Goal: Task Accomplishment & Management: Use online tool/utility

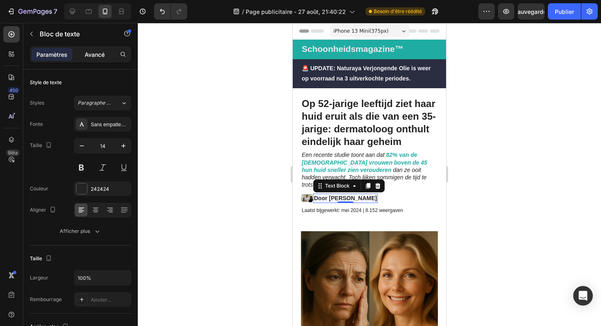
click at [92, 59] on div "Avancé" at bounding box center [94, 54] width 41 height 13
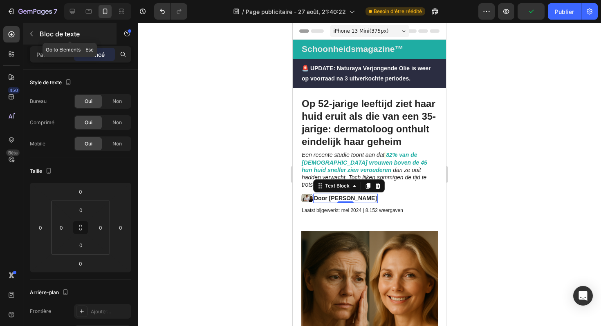
click at [57, 42] on div "Bloc de texte" at bounding box center [69, 33] width 93 height 21
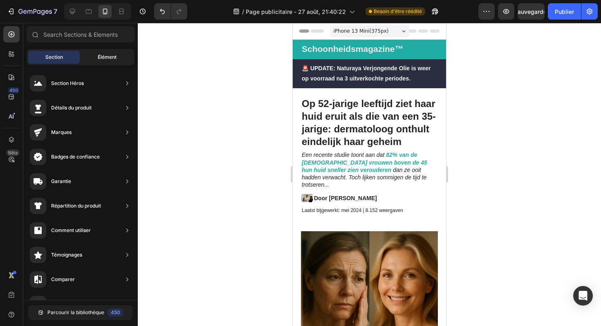
click at [96, 56] on div "Élément" at bounding box center [106, 57] width 51 height 13
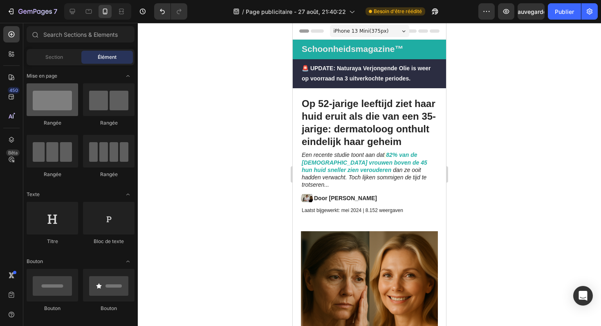
click at [63, 98] on div at bounding box center [52, 99] width 51 height 33
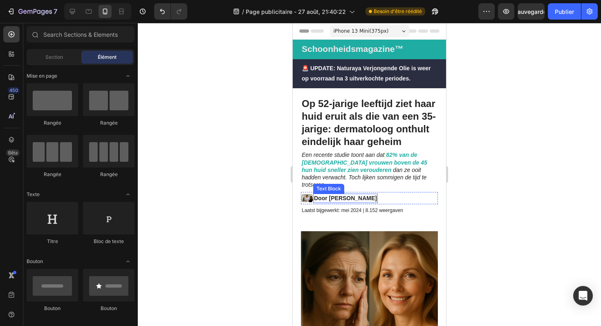
click at [326, 195] on strong "Door [PERSON_NAME]" at bounding box center [345, 198] width 63 height 7
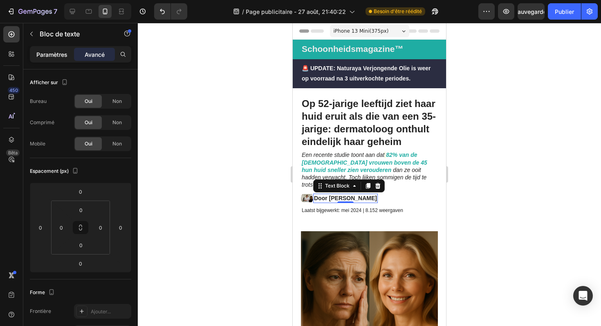
click at [56, 55] on font "Paramètres" at bounding box center [51, 54] width 31 height 7
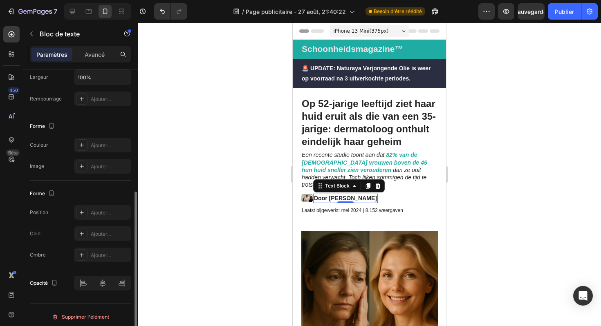
scroll to position [204, 0]
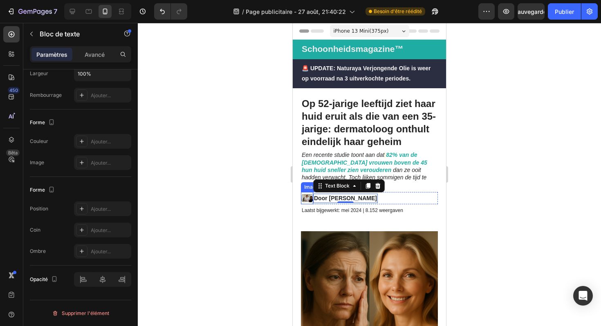
click at [309, 192] on img at bounding box center [307, 198] width 12 height 12
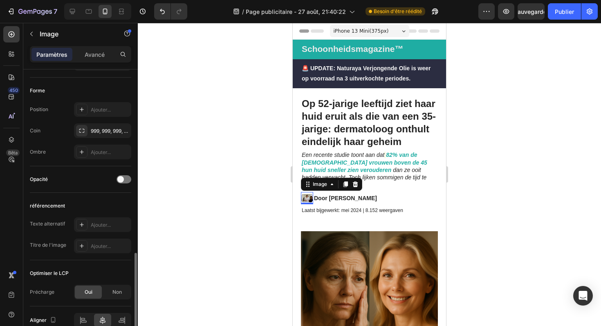
scroll to position [336, 0]
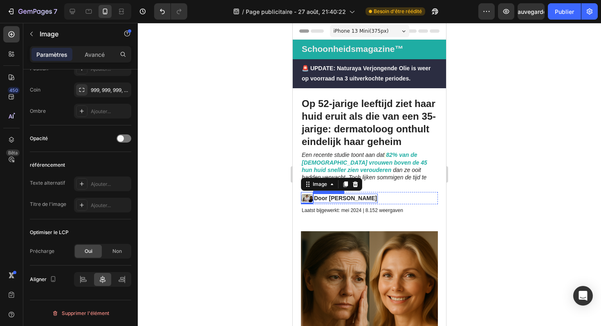
click at [340, 195] on strong "Door [PERSON_NAME]" at bounding box center [345, 198] width 63 height 7
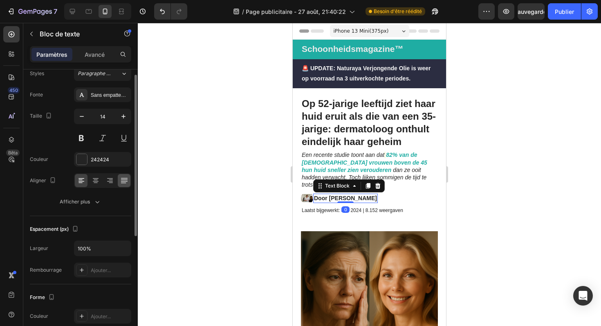
scroll to position [43, 0]
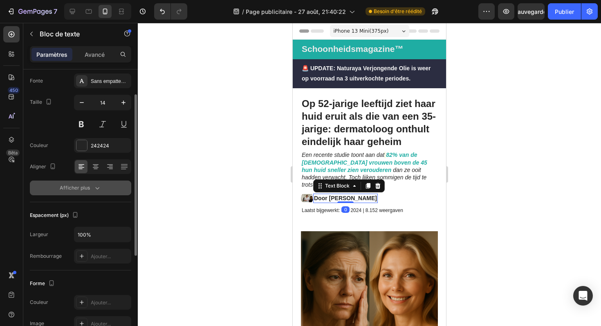
click at [97, 188] on icon "button" at bounding box center [97, 188] width 8 height 8
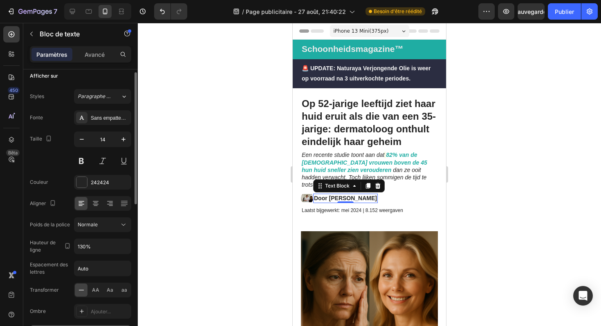
scroll to position [0, 0]
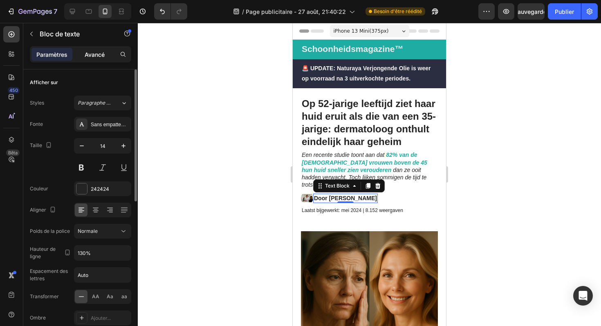
click at [97, 55] on font "Avancé" at bounding box center [95, 54] width 20 height 7
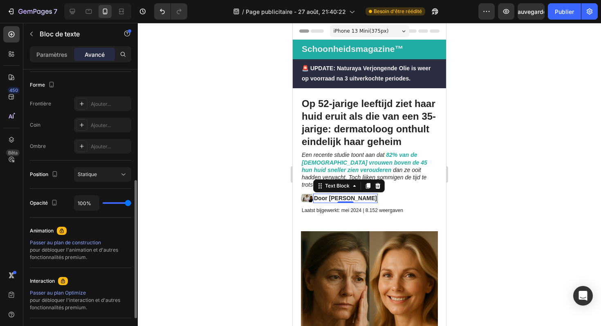
scroll to position [213, 0]
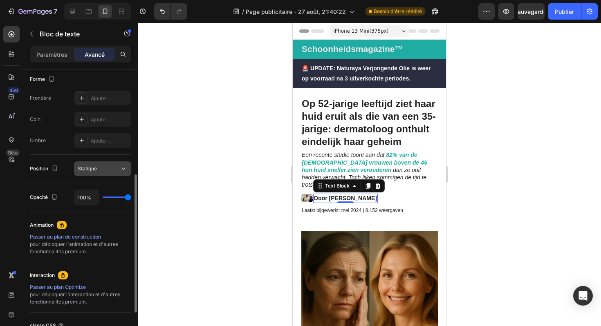
click at [111, 168] on div "Statique" at bounding box center [99, 168] width 42 height 7
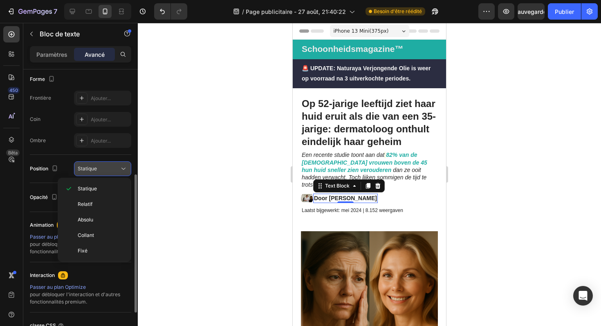
scroll to position [224, 0]
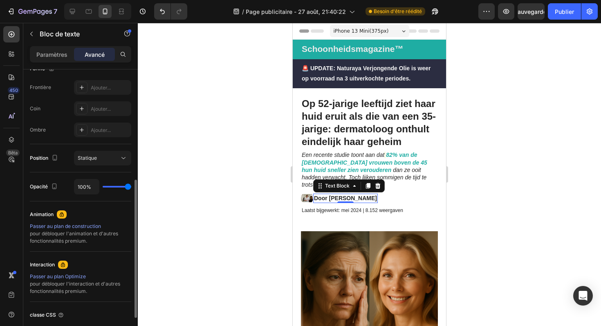
click at [65, 143] on div "Forme Frontière Ajouter... Coin Ajouter... Ombre Ajouter..." at bounding box center [80, 100] width 101 height 89
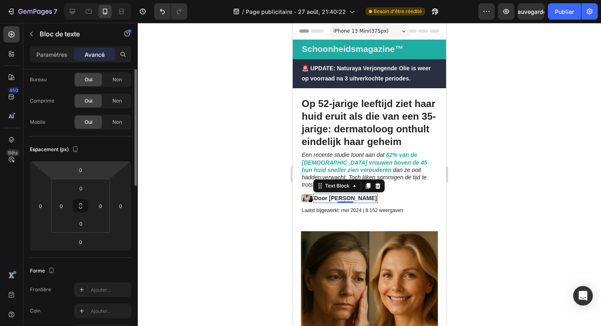
scroll to position [0, 0]
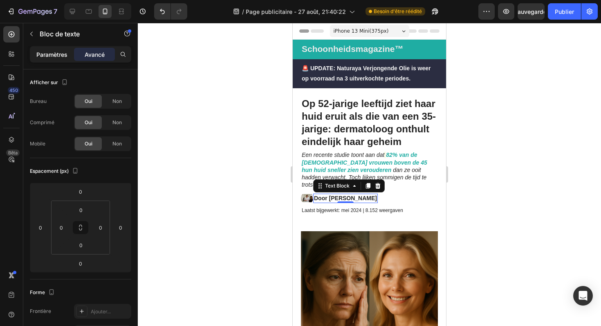
click at [61, 53] on font "Paramètres" at bounding box center [51, 54] width 31 height 7
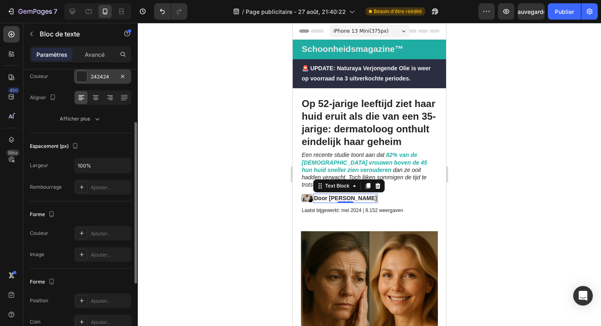
scroll to position [92, 0]
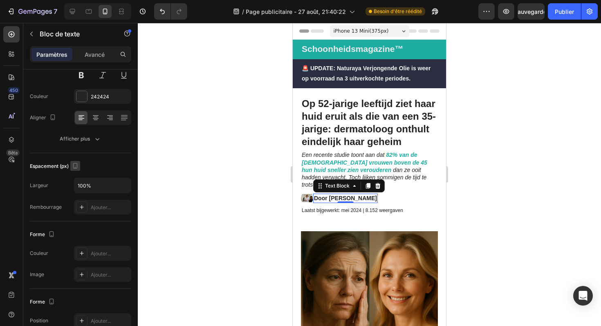
click at [77, 165] on icon "button" at bounding box center [75, 166] width 8 height 8
click at [104, 171] on div "Espacement (px)" at bounding box center [80, 166] width 101 height 13
click at [104, 188] on input "100%" at bounding box center [102, 185] width 56 height 15
click at [114, 170] on div "Espacement (px)" at bounding box center [80, 166] width 101 height 13
click at [423, 192] on div "Image Door Marlies van den Berg Text Block 0 Row" at bounding box center [369, 198] width 137 height 12
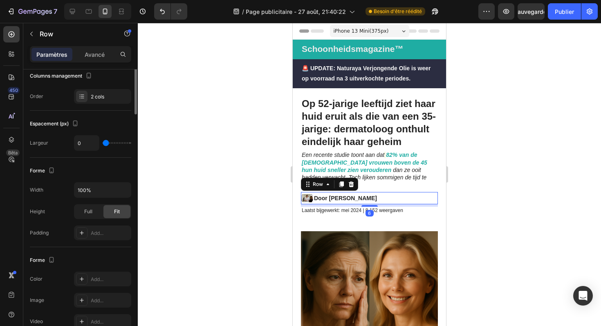
scroll to position [0, 0]
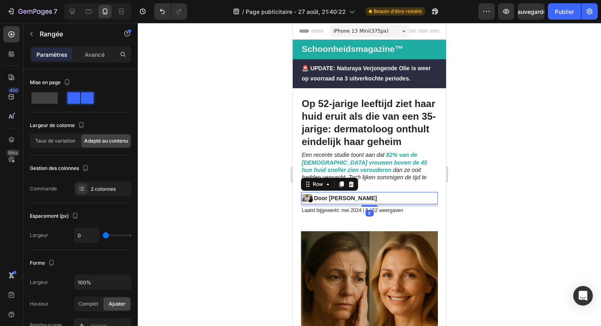
click at [501, 178] on div at bounding box center [369, 174] width 463 height 303
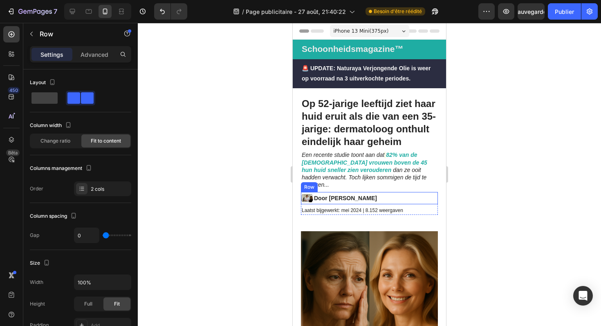
click at [388, 192] on div "Image Door Marlies van den Berg Text Block Row" at bounding box center [369, 198] width 137 height 12
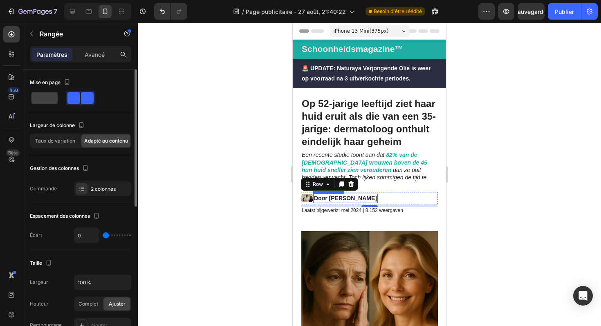
type input "3"
type input "4"
type input "5"
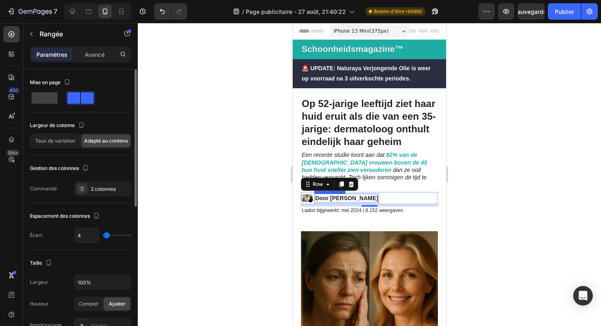
type input "5"
type input "6"
type input "7"
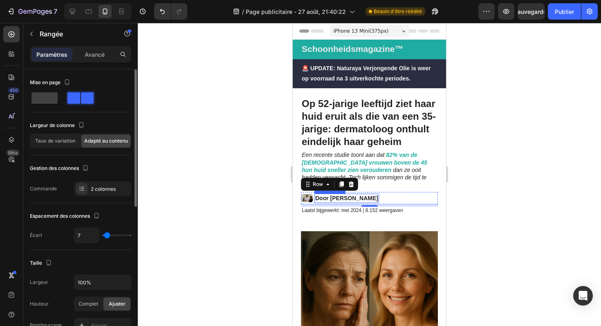
type input "8"
type input "7"
click at [107, 236] on input "range" at bounding box center [117, 236] width 29 height 2
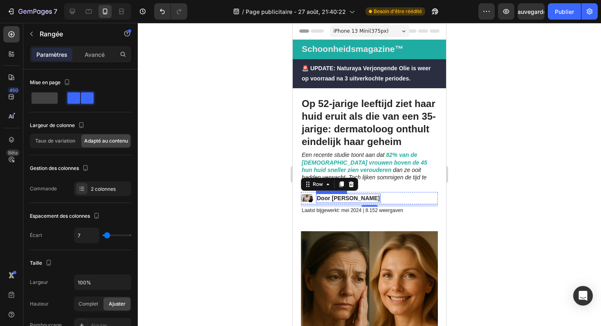
click at [275, 191] on div at bounding box center [369, 174] width 463 height 303
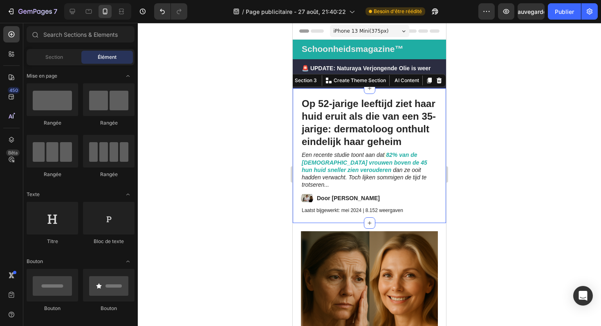
click at [298, 192] on div "Op 52-jarige leeftijd ziet haar huid eruit als die van een 35-jarige: dermatolo…" at bounding box center [369, 155] width 153 height 135
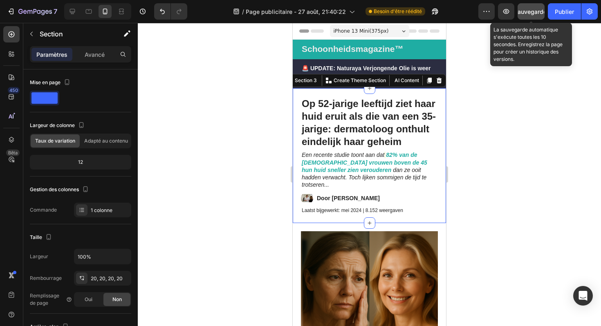
click at [532, 16] on button "Sauvegarder" at bounding box center [530, 11] width 27 height 16
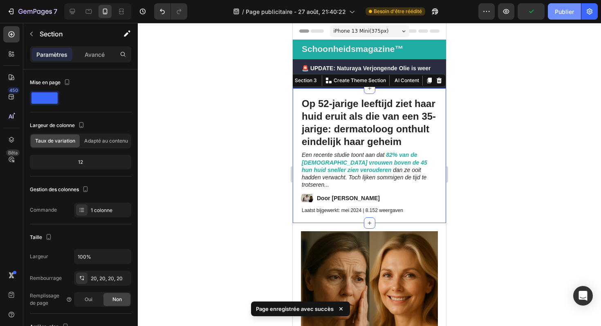
click at [564, 14] on font "Publier" at bounding box center [564, 11] width 19 height 7
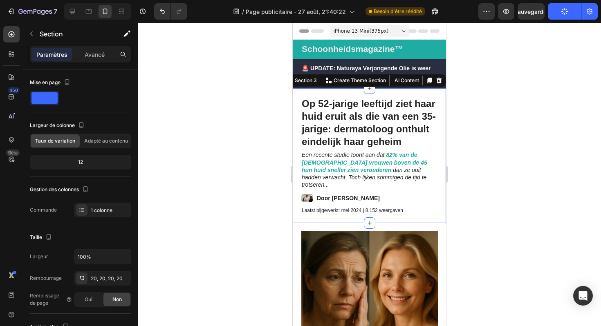
click at [479, 67] on div at bounding box center [369, 174] width 463 height 303
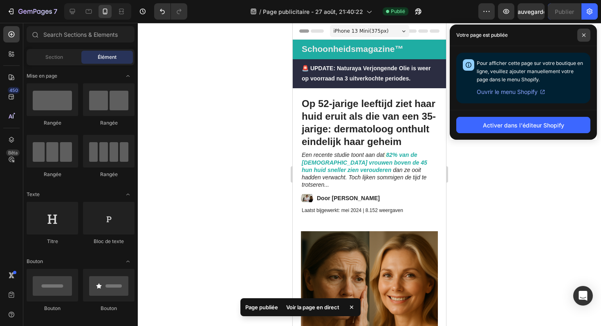
click at [583, 38] on span at bounding box center [583, 35] width 13 height 13
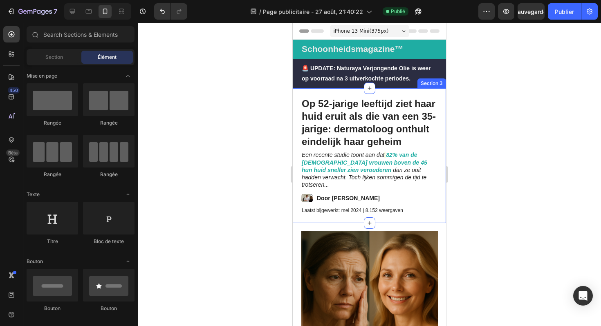
click at [376, 92] on div "Op 52-jarige leeftijd ziet haar huid eruit als die van een 35-jarige: dermatolo…" at bounding box center [369, 155] width 153 height 135
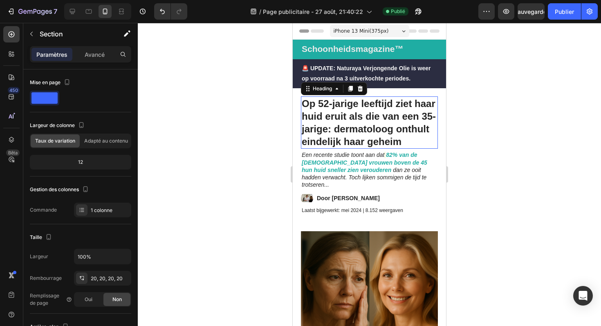
click at [374, 109] on h1 "Op 52-jarige leeftijd ziet haar huid eruit als die van een 35-jarige: dermatolo…" at bounding box center [369, 122] width 137 height 53
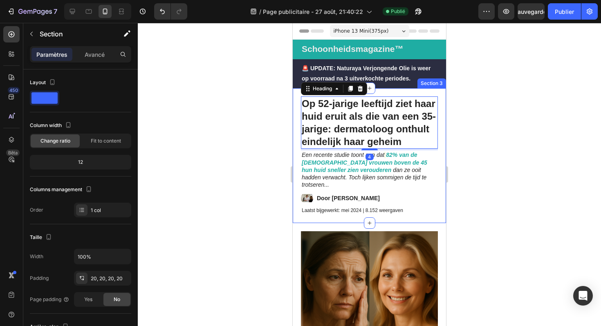
click at [378, 90] on div "Op 52-jarige leeftijd ziet haar huid eruit als die van een 35-jarige: dermatolo…" at bounding box center [369, 155] width 153 height 135
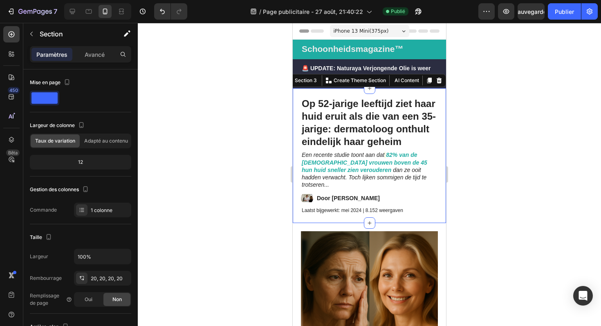
click at [460, 126] on div at bounding box center [369, 174] width 463 height 303
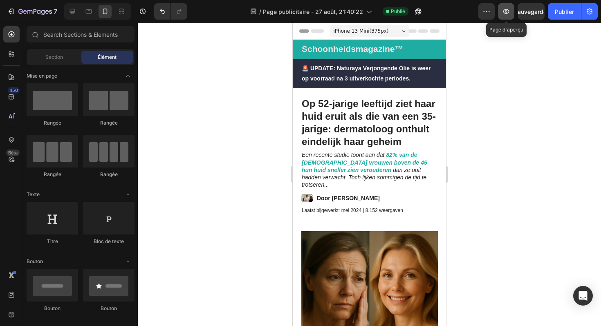
click at [509, 13] on icon "button" at bounding box center [506, 11] width 8 height 8
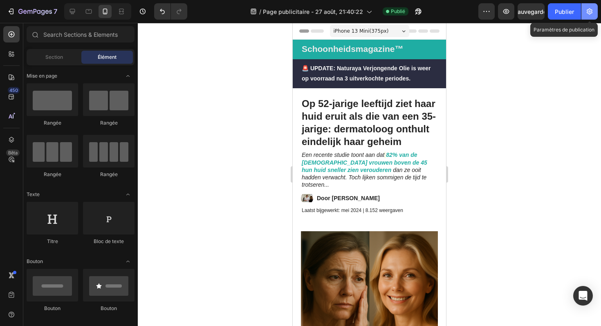
click at [589, 8] on icon "button" at bounding box center [589, 11] width 8 height 8
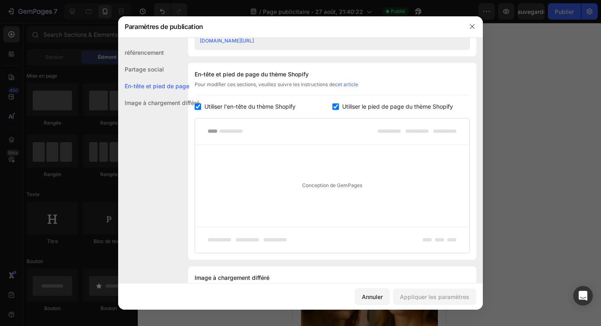
scroll to position [350, 0]
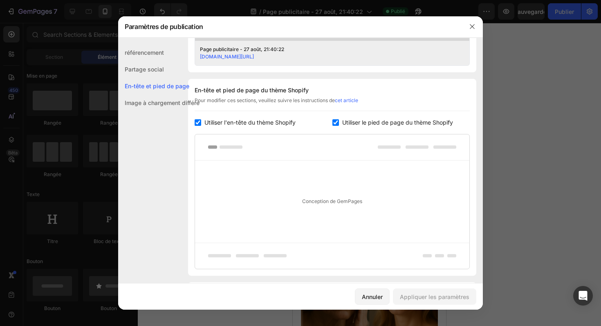
click at [338, 123] on input "checkbox" at bounding box center [335, 122] width 7 height 7
checkbox input "false"
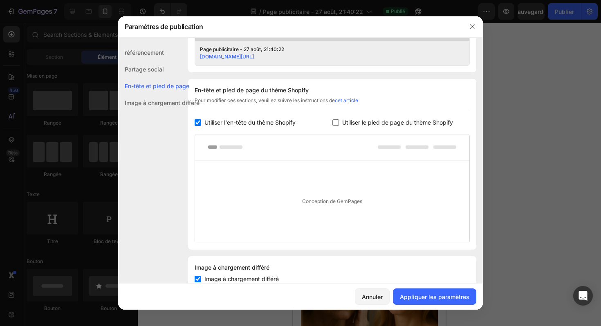
click at [199, 124] on input "checkbox" at bounding box center [198, 122] width 7 height 7
checkbox input "false"
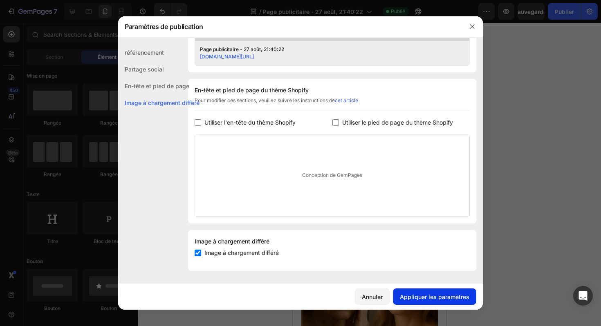
click at [440, 299] on font "Appliquer les paramètres" at bounding box center [434, 296] width 69 height 7
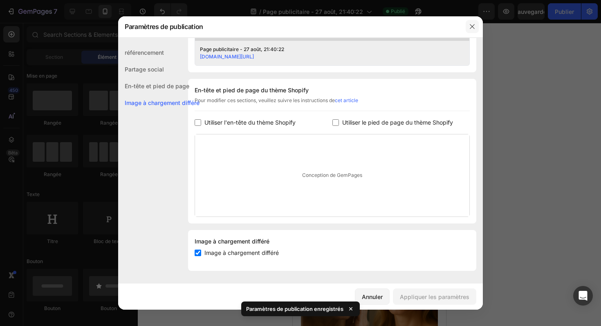
click at [472, 26] on icon "button" at bounding box center [472, 27] width 4 height 4
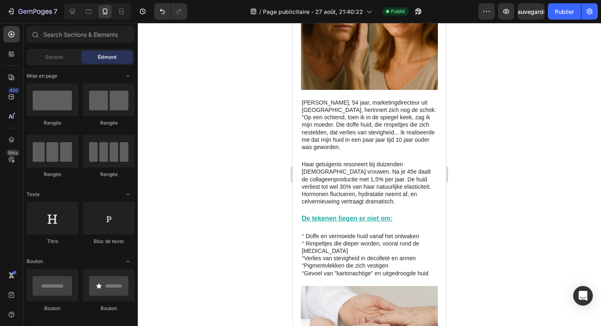
scroll to position [0, 0]
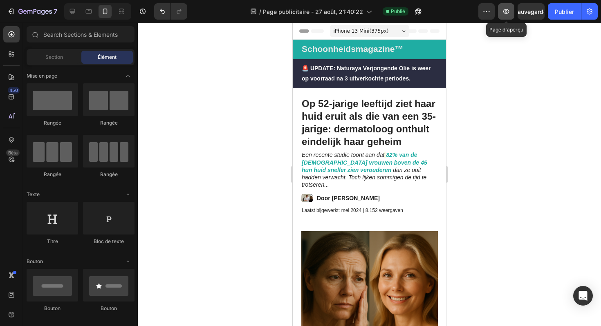
click at [506, 11] on icon "button" at bounding box center [506, 11] width 8 height 8
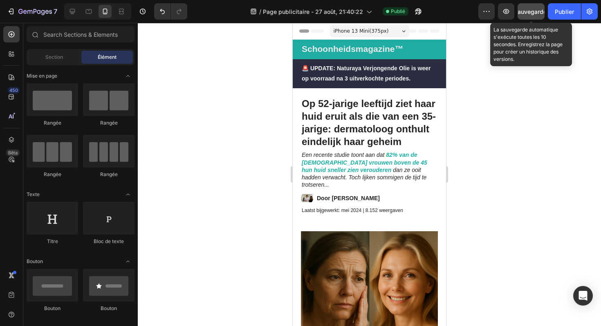
click at [521, 14] on font "Sauvegarder" at bounding box center [531, 11] width 35 height 7
click at [524, 8] on font "Sauvegarder" at bounding box center [531, 11] width 35 height 7
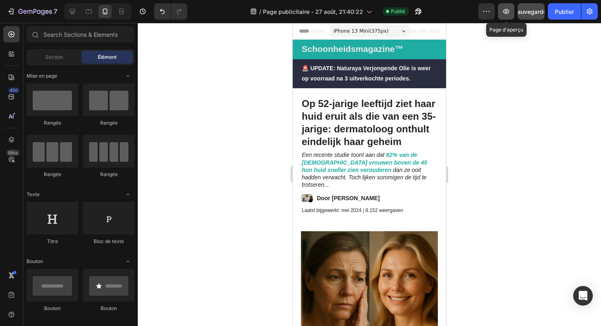
click at [508, 13] on icon "button" at bounding box center [506, 11] width 8 height 8
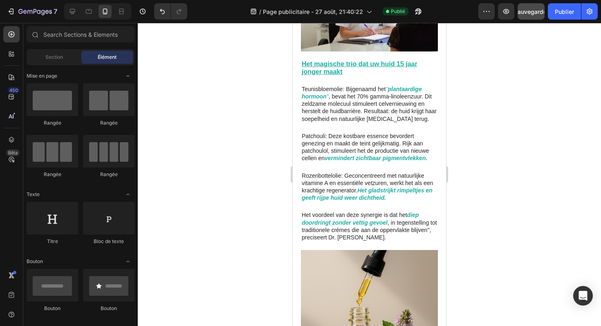
scroll to position [804, 0]
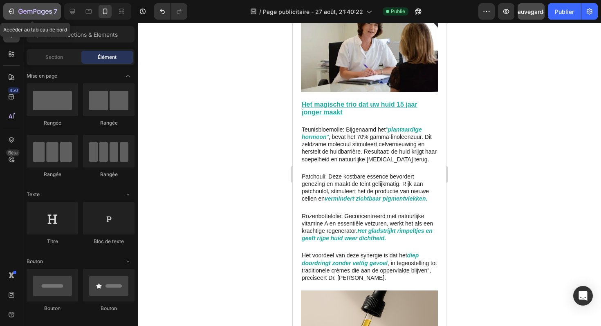
click at [9, 10] on icon "button" at bounding box center [11, 11] width 8 height 8
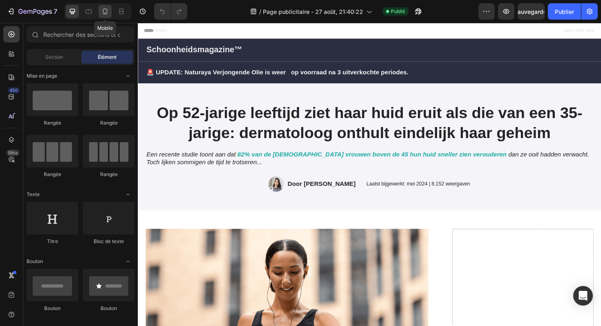
click at [104, 14] on icon at bounding box center [105, 12] width 4 height 6
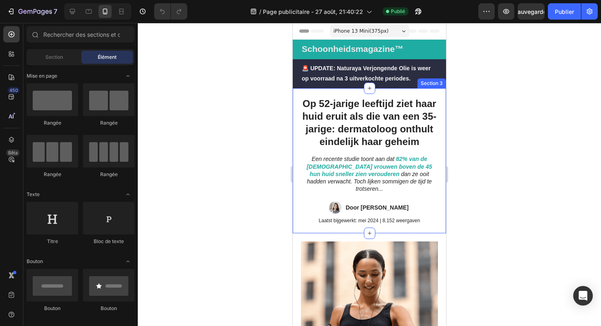
scroll to position [0, 0]
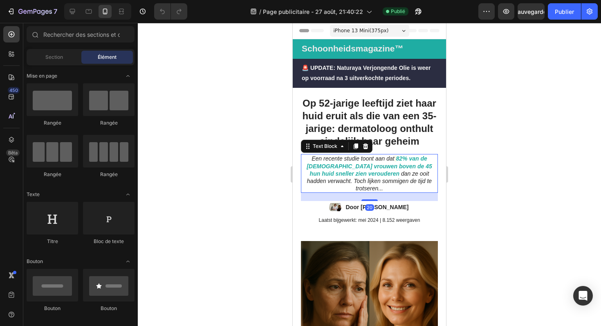
click at [349, 167] on strong "82% van de [DEMOGRAPHIC_DATA] vrouwen boven de 45 hun huid sneller zien veroude…" at bounding box center [368, 165] width 125 height 21
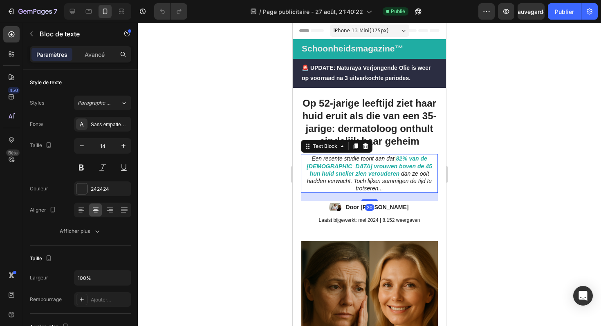
click at [331, 155] on icon "Een recente studie toont aan dat" at bounding box center [352, 158] width 83 height 7
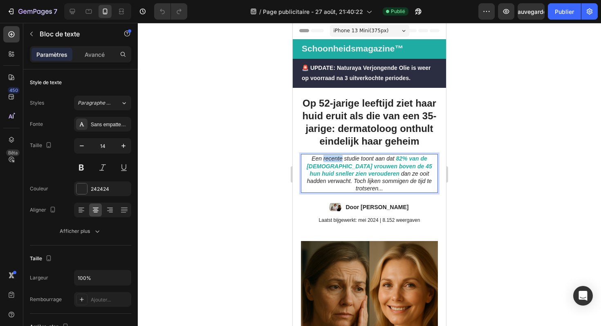
click at [331, 155] on icon "Een recente studie toont aan dat" at bounding box center [352, 158] width 83 height 7
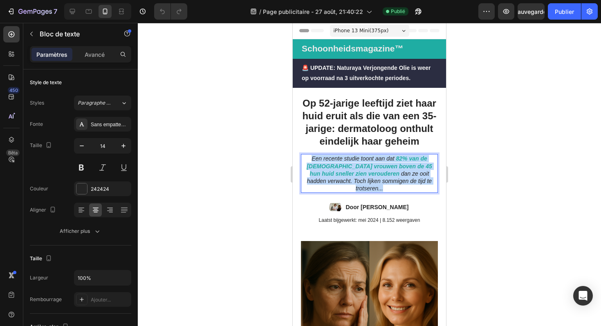
click at [331, 155] on icon "Een recente studie toont aan dat" at bounding box center [352, 158] width 83 height 7
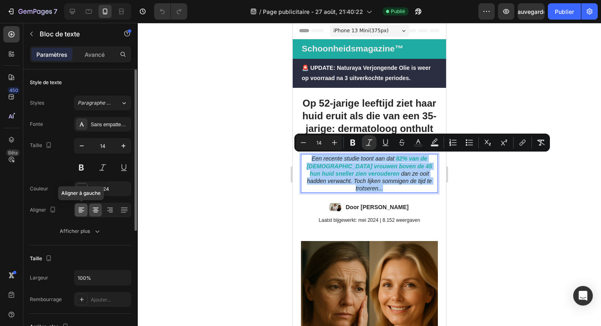
click at [80, 208] on icon at bounding box center [81, 210] width 8 height 8
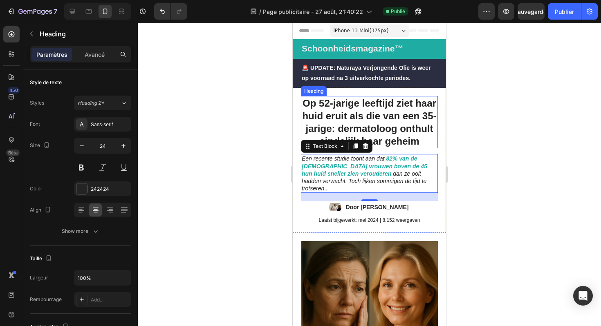
click at [337, 111] on h1 "Op 52-jarige leeftijd ziet haar huid eruit als die van een 35-jarige: dermatolo…" at bounding box center [369, 122] width 137 height 53
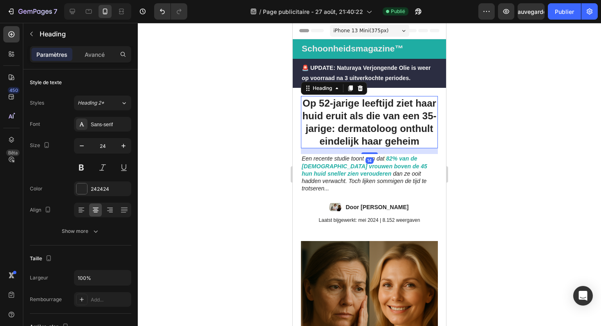
click at [337, 111] on h1 "Op 52-jarige leeftijd ziet haar huid eruit als die van een 35-jarige: dermatolo…" at bounding box center [369, 122] width 137 height 53
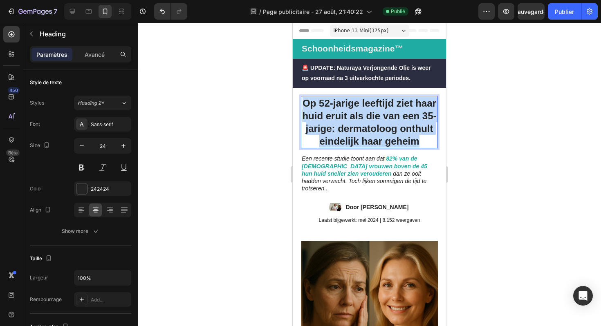
click at [337, 111] on p "Op 52-jarige leeftijd ziet haar huid eruit als die van een 35-jarige: dermatolo…" at bounding box center [369, 122] width 135 height 51
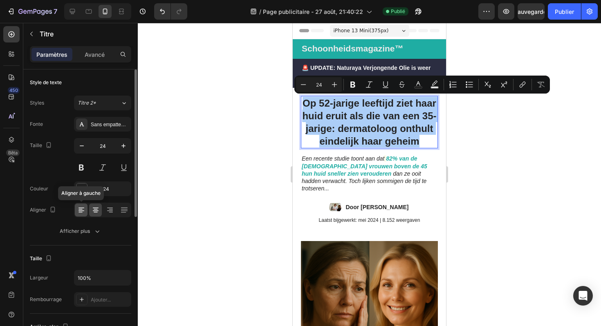
click at [78, 214] on icon at bounding box center [81, 210] width 8 height 8
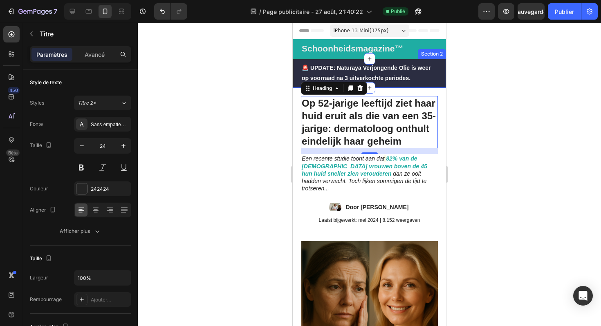
click at [467, 79] on div at bounding box center [369, 174] width 463 height 303
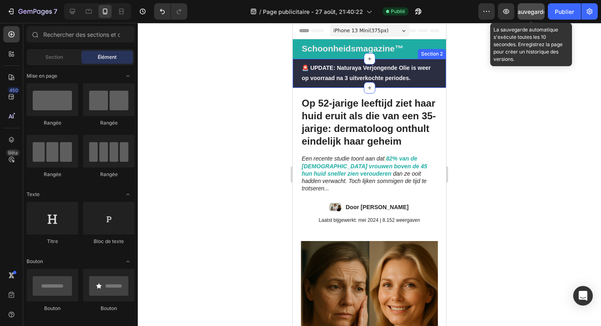
click at [530, 8] on font "Sauvegarder" at bounding box center [531, 11] width 35 height 7
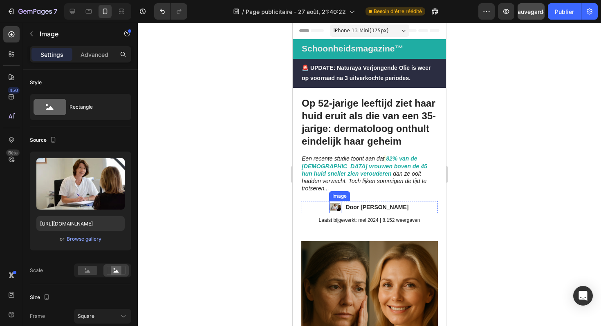
click at [331, 201] on img at bounding box center [335, 207] width 12 height 12
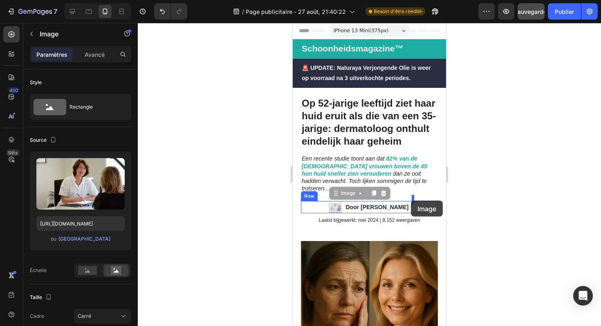
drag, startPoint x: 332, startPoint y: 186, endPoint x: 411, endPoint y: 201, distance: 80.2
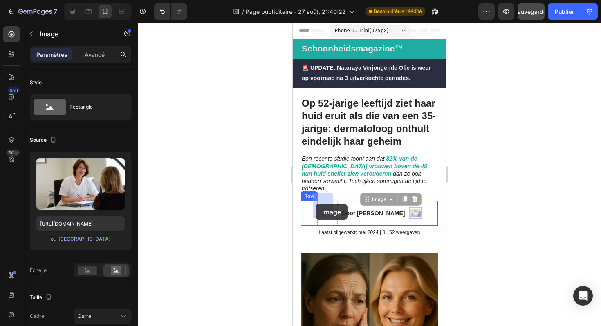
drag, startPoint x: 372, startPoint y: 194, endPoint x: 315, endPoint y: 204, distance: 57.7
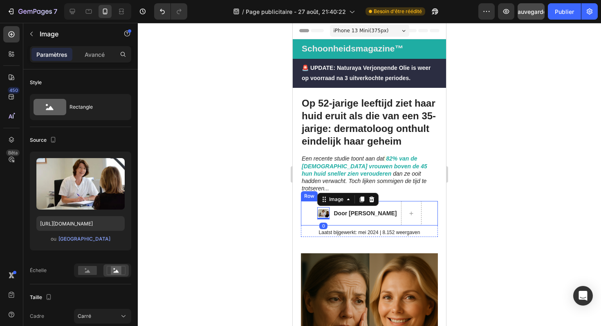
click at [301, 207] on div "Image 0 Door Marlies van den Berg Text Block Row" at bounding box center [369, 213] width 137 height 25
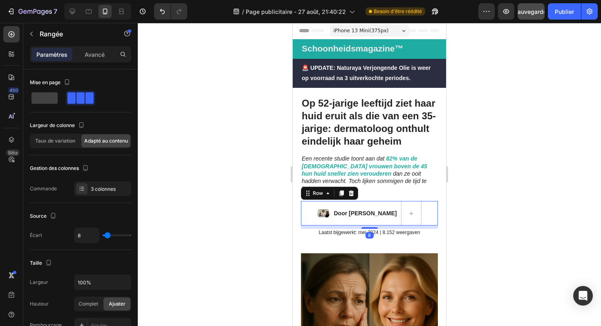
click at [309, 206] on div "Image Door Marlies van den Berg Text Block Row 8" at bounding box center [369, 213] width 137 height 25
click at [85, 94] on span at bounding box center [89, 97] width 8 height 11
click at [101, 184] on div "3 colonnes" at bounding box center [102, 188] width 57 height 15
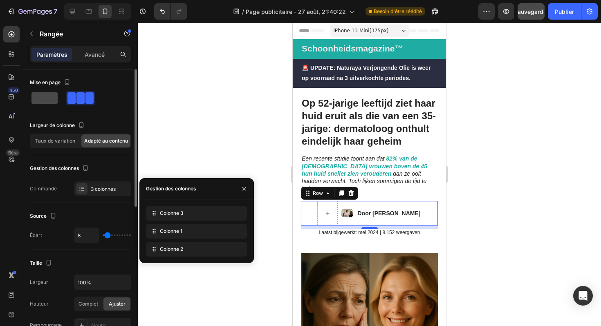
click at [51, 98] on span at bounding box center [44, 97] width 26 height 11
type input "0"
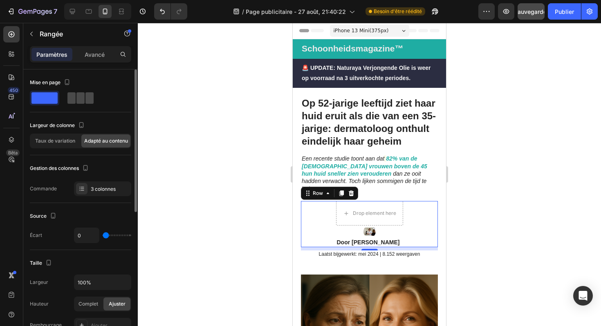
click at [85, 102] on span at bounding box center [89, 97] width 8 height 11
type input "8"
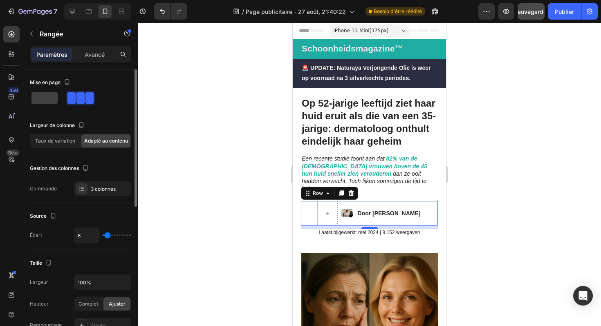
type input "16"
type input "18"
type input "26"
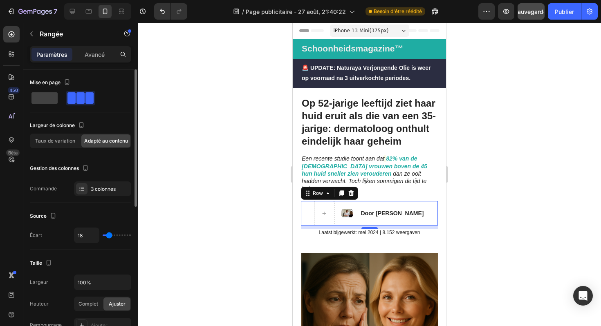
type input "26"
type input "29"
type input "31"
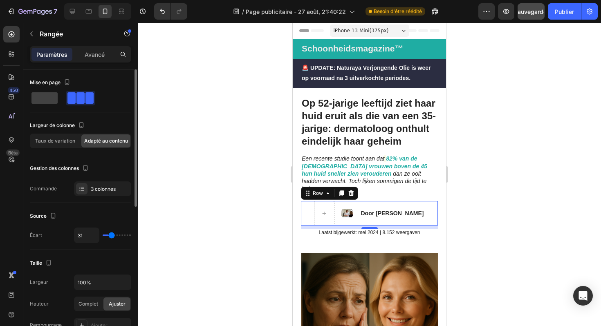
type input "34"
type input "35"
type input "37"
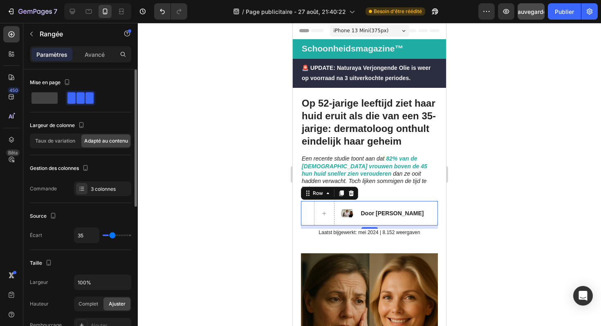
type input "37"
type input "38"
type input "39"
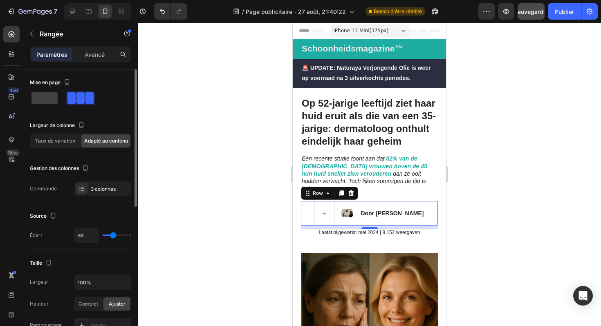
type input "40"
type input "41"
type input "40"
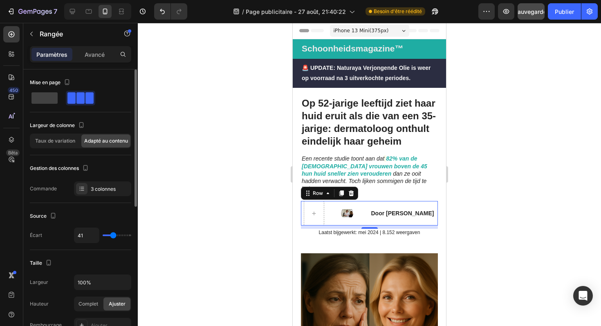
type input "40"
type input "39"
type input "36"
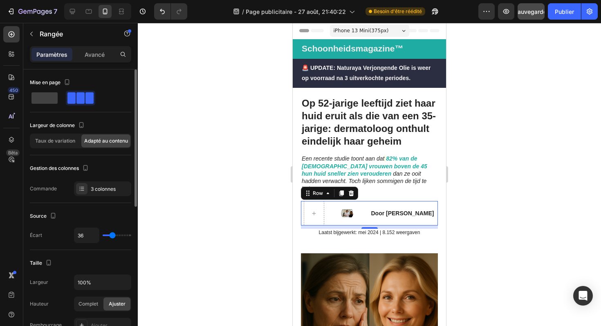
type input "33"
type input "32"
type input "30"
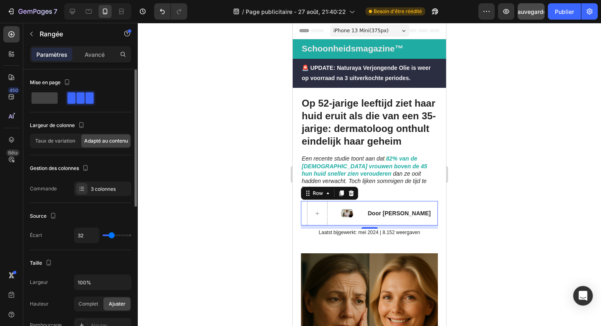
type input "30"
type input "28"
type input "26"
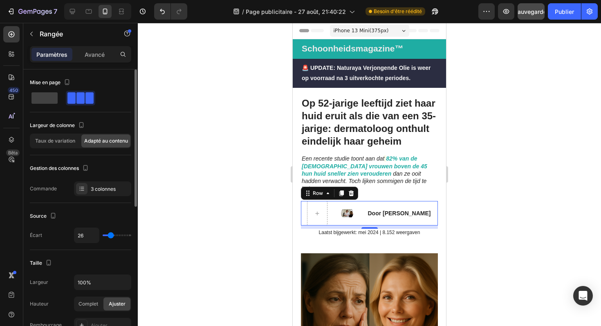
type input "25"
type input "24"
type input "23"
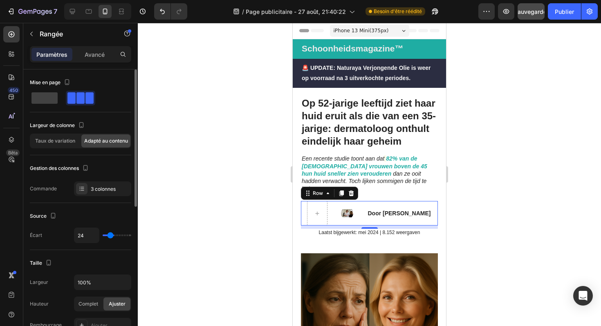
type input "23"
type input "22"
type input "21"
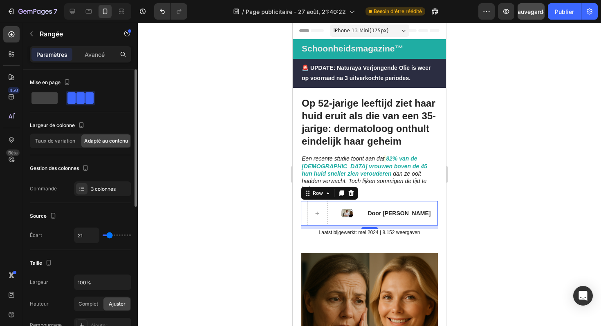
type input "20"
type input "19"
type input "18"
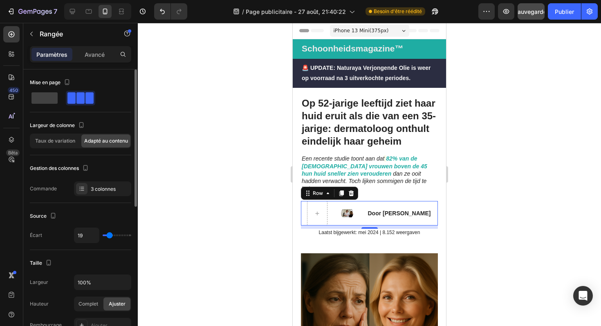
type input "18"
type input "17"
type input "16"
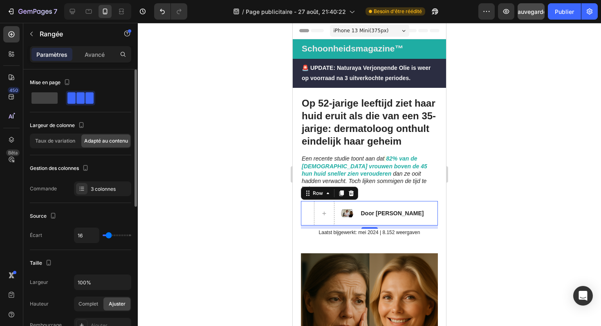
type input "15"
type input "14"
type input "13"
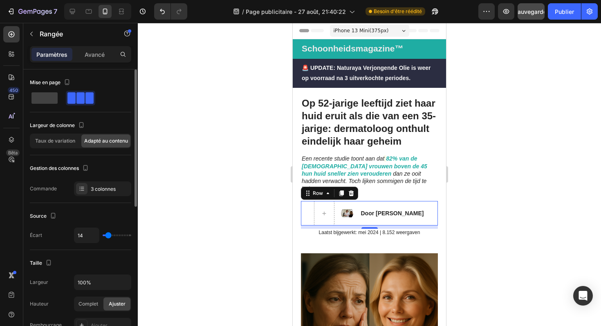
type input "13"
type input "11"
type input "10"
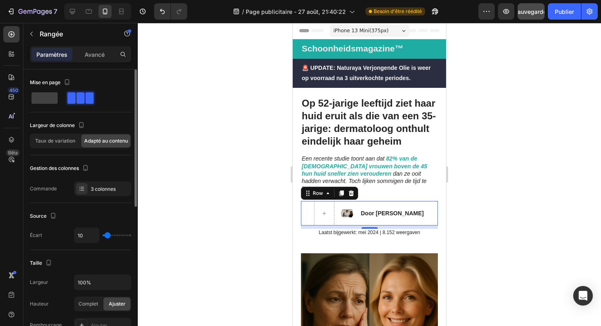
type input "8"
type input "6"
type input "4"
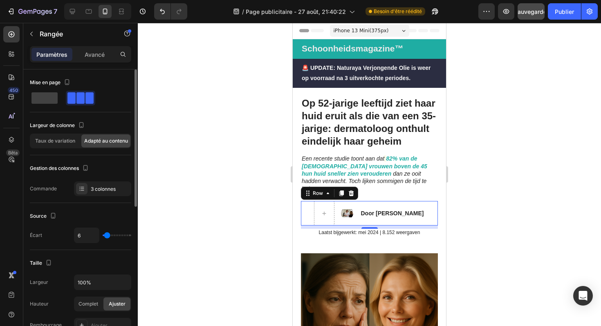
type input "4"
type input "2"
type input "0"
drag, startPoint x: 109, startPoint y: 236, endPoint x: 96, endPoint y: 236, distance: 12.7
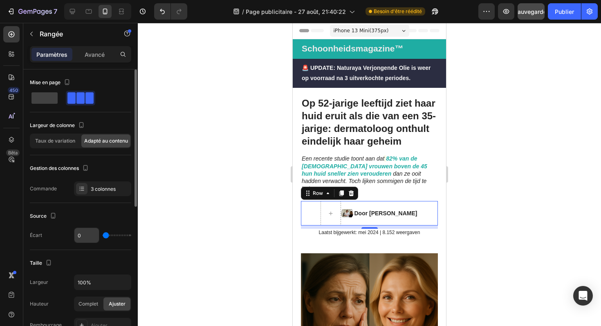
type input "0"
click at [103, 236] on input "range" at bounding box center [117, 236] width 29 height 2
click at [344, 207] on img at bounding box center [347, 213] width 12 height 12
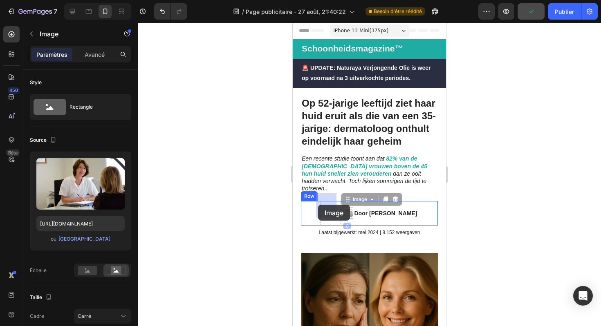
drag, startPoint x: 344, startPoint y: 194, endPoint x: 318, endPoint y: 205, distance: 28.0
drag, startPoint x: 325, startPoint y: 191, endPoint x: 316, endPoint y: 206, distance: 17.4
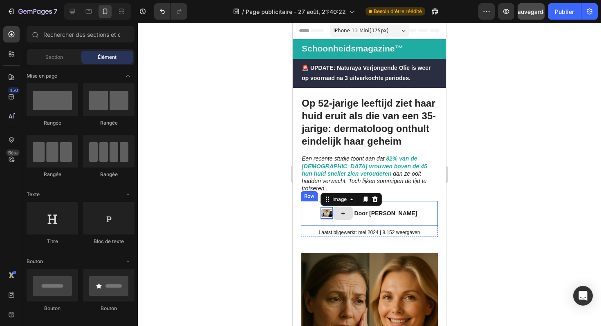
click at [340, 210] on icon at bounding box center [343, 213] width 7 height 7
click at [344, 201] on div at bounding box center [343, 213] width 20 height 25
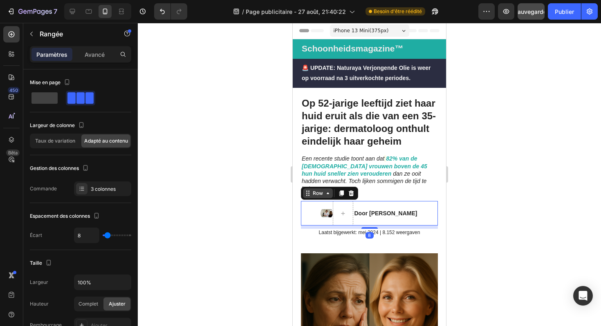
click at [325, 190] on icon at bounding box center [327, 193] width 7 height 7
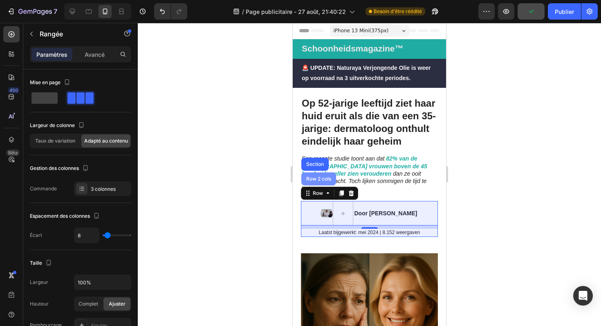
click at [324, 177] on div "Row 2 cols" at bounding box center [318, 179] width 28 height 5
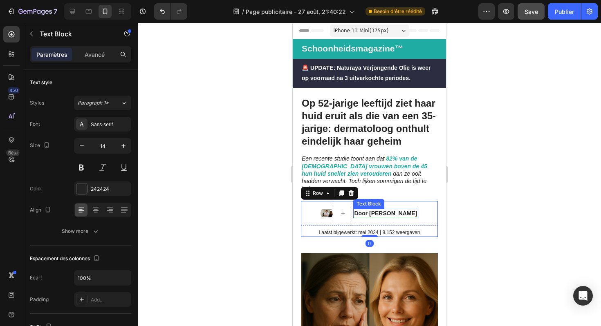
click at [369, 210] on strong "Door [PERSON_NAME]" at bounding box center [385, 213] width 63 height 7
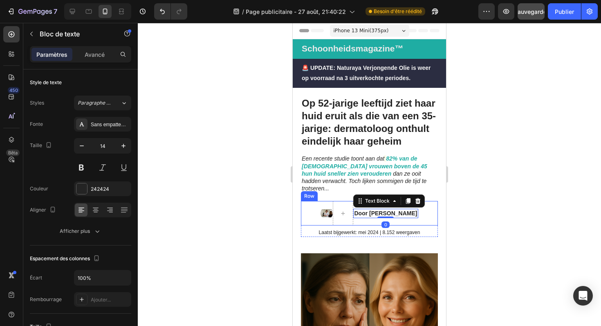
click at [360, 215] on div "Door Marlies van den Berg Text Block 0" at bounding box center [385, 213] width 65 height 25
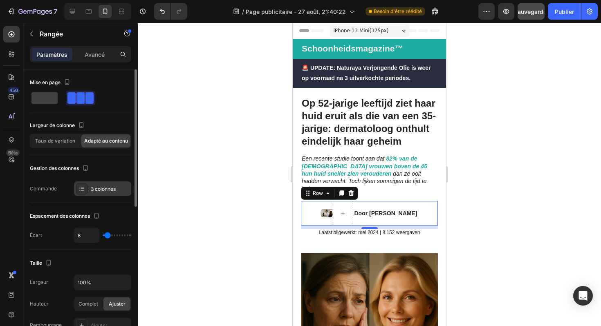
click at [106, 187] on font "3 colonnes" at bounding box center [103, 189] width 25 height 6
click at [306, 203] on div "Door Marlies van den Berg Text Block Image Row 8" at bounding box center [369, 213] width 137 height 25
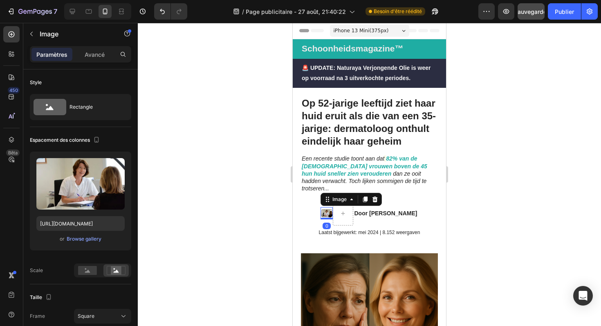
click at [320, 207] on img at bounding box center [326, 213] width 12 height 12
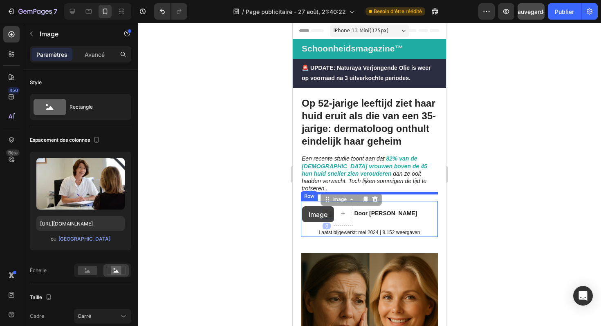
drag, startPoint x: 323, startPoint y: 195, endPoint x: 302, endPoint y: 206, distance: 23.6
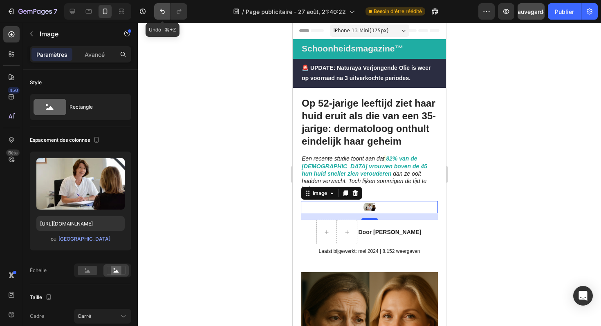
click at [160, 7] on icon "Annuler/Rétablir" at bounding box center [162, 11] width 8 height 8
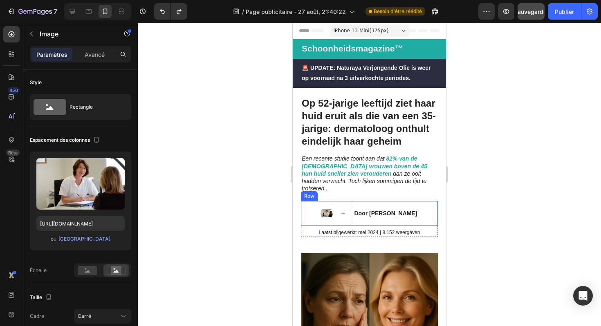
click at [320, 207] on div at bounding box center [326, 213] width 12 height 12
click at [322, 207] on img at bounding box center [326, 213] width 12 height 12
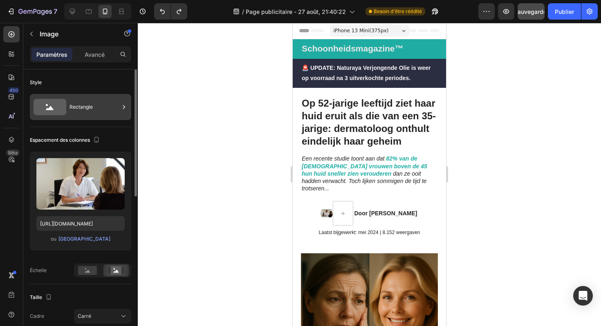
click at [80, 102] on div "Rectangle" at bounding box center [94, 107] width 50 height 19
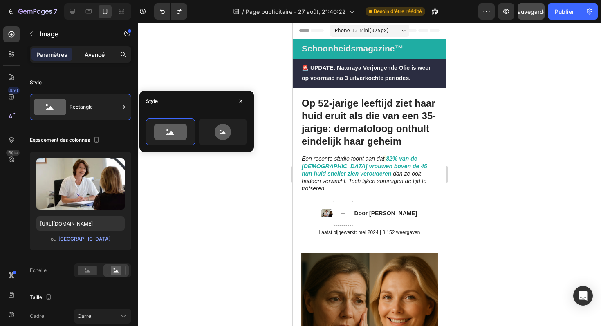
click at [90, 58] on font "Avancé" at bounding box center [95, 54] width 20 height 7
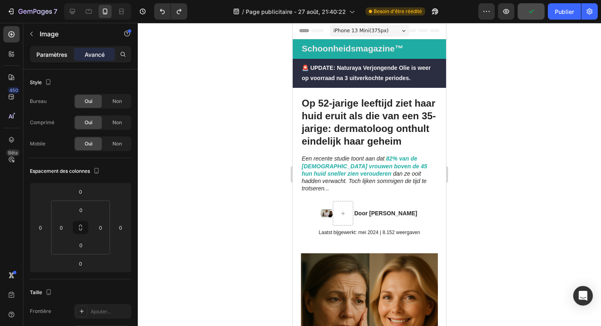
click at [57, 52] on font "Paramètres" at bounding box center [51, 54] width 31 height 7
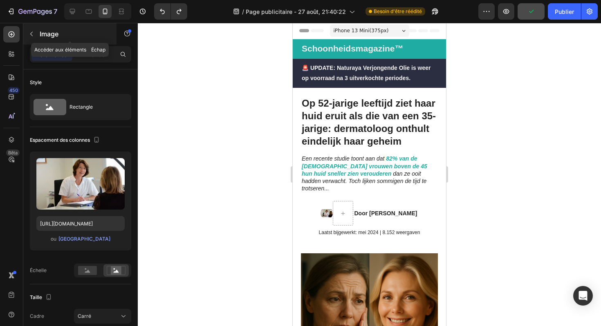
click at [34, 28] on button "button" at bounding box center [31, 33] width 13 height 13
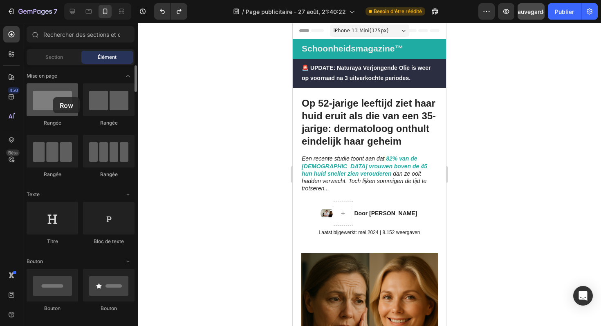
click at [53, 97] on div at bounding box center [52, 99] width 51 height 33
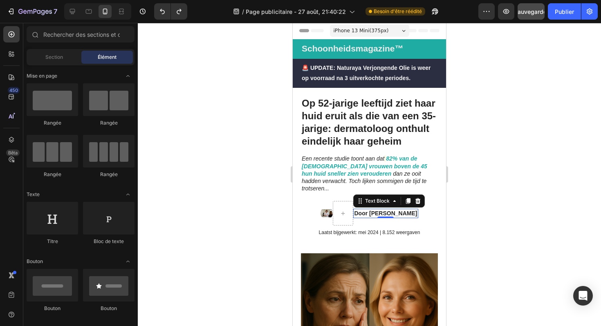
click at [370, 210] on strong "Door [PERSON_NAME]" at bounding box center [385, 213] width 63 height 7
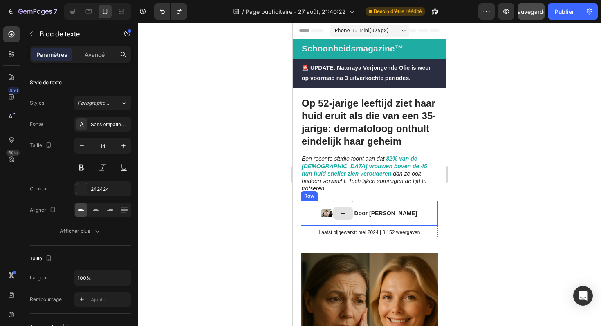
click at [340, 210] on icon at bounding box center [343, 213] width 7 height 7
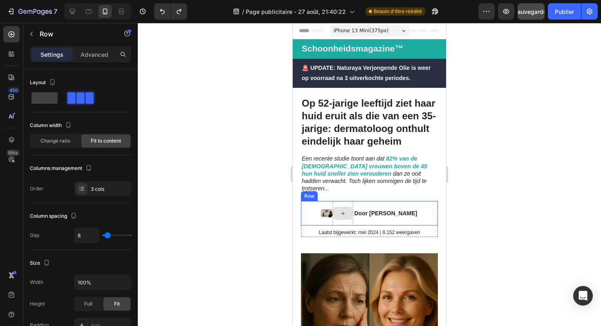
click at [340, 217] on div at bounding box center [343, 213] width 20 height 25
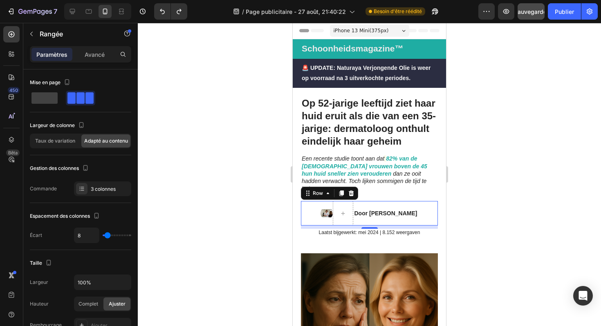
click at [371, 226] on div "8" at bounding box center [369, 227] width 137 height 3
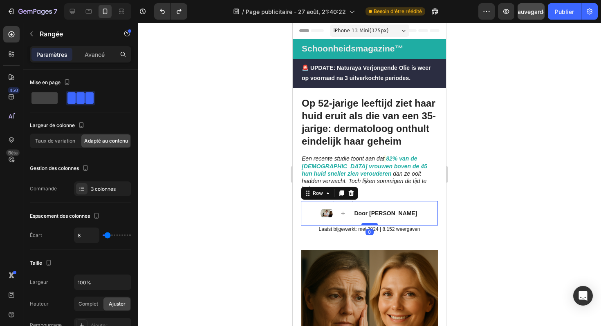
click at [371, 223] on div at bounding box center [369, 224] width 16 height 2
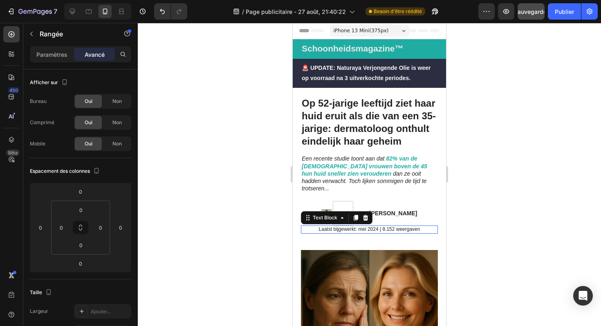
click at [349, 226] on p "Laatst bijgewerkt: mei 2024 | 8.152 weergaven" at bounding box center [369, 229] width 135 height 7
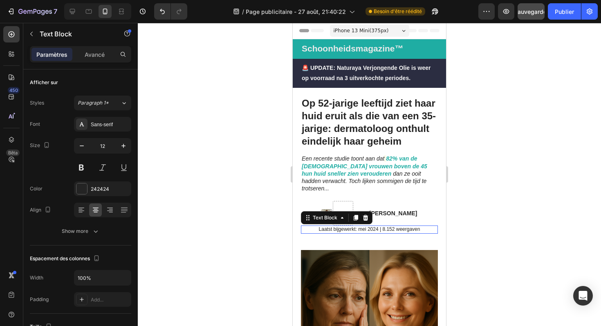
click at [349, 226] on p "Laatst bijgewerkt: mei 2024 | 8.152 weergaven" at bounding box center [369, 229] width 135 height 7
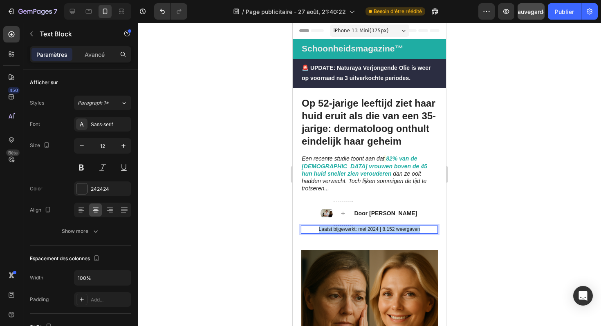
click at [349, 226] on p "Laatst bijgewerkt: mei 2024 | 8.152 weergaven" at bounding box center [369, 229] width 135 height 7
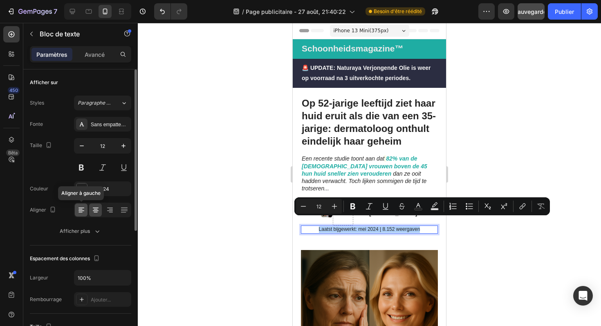
click at [80, 212] on icon at bounding box center [80, 212] width 4 height 1
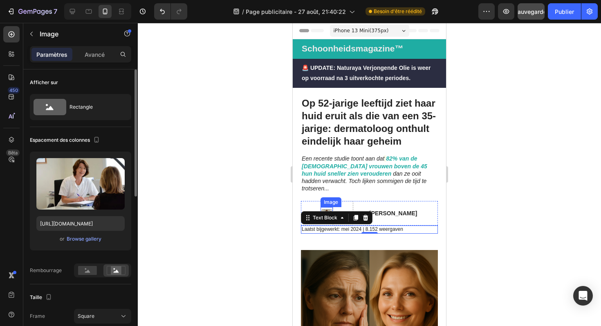
click at [322, 207] on img at bounding box center [326, 213] width 12 height 12
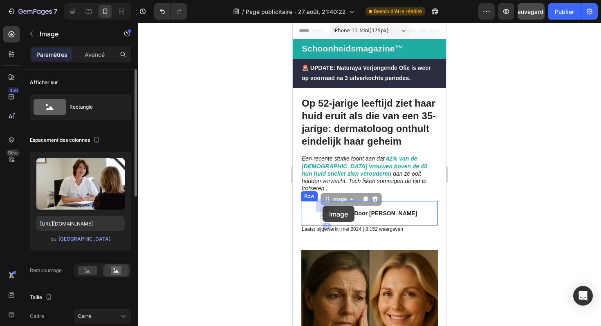
drag, startPoint x: 321, startPoint y: 193, endPoint x: 322, endPoint y: 206, distance: 13.2
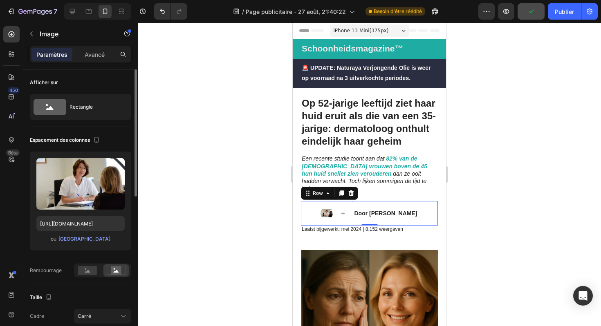
click at [370, 212] on div "Door Marlies van den Berg Text Block" at bounding box center [385, 213] width 65 height 25
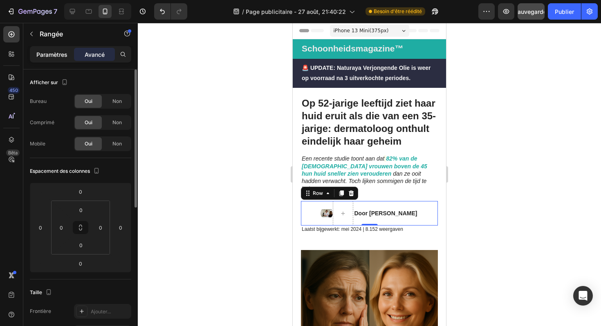
click at [60, 58] on p "Paramètres" at bounding box center [51, 54] width 31 height 9
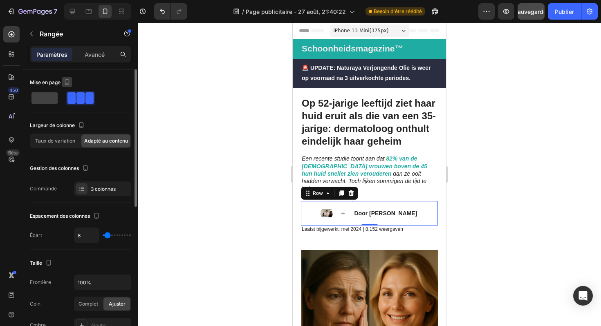
click at [70, 84] on icon "button" at bounding box center [67, 82] width 8 height 8
click at [52, 101] on span at bounding box center [44, 97] width 26 height 11
type input "0"
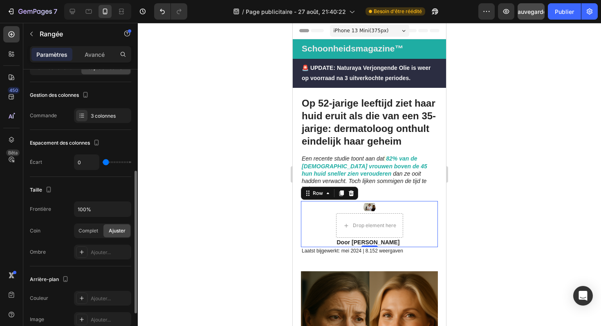
scroll to position [157, 0]
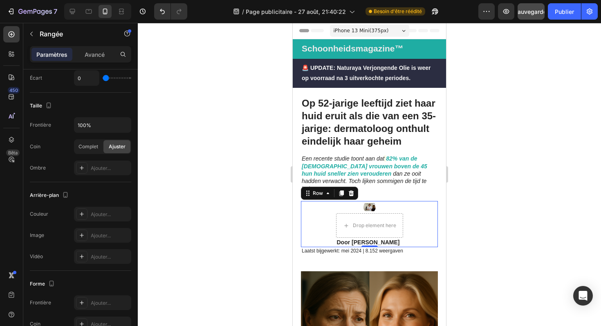
click at [320, 203] on div "Drop element here Door Marlies van den Berg Text Block Image Row 0" at bounding box center [369, 224] width 137 height 46
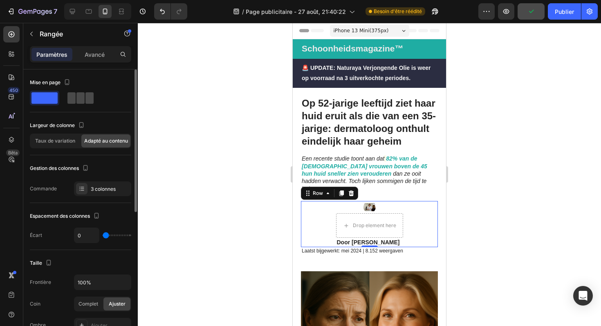
click at [76, 100] on span at bounding box center [80, 97] width 8 height 11
type input "8"
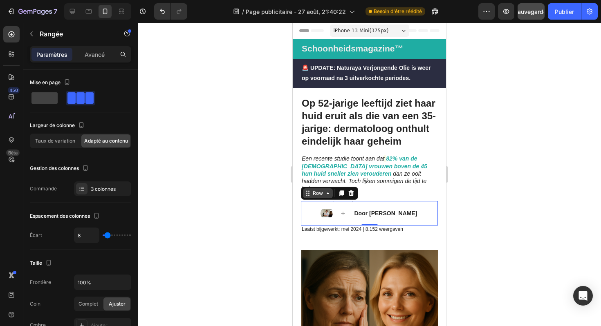
click at [330, 190] on icon at bounding box center [327, 193] width 7 height 7
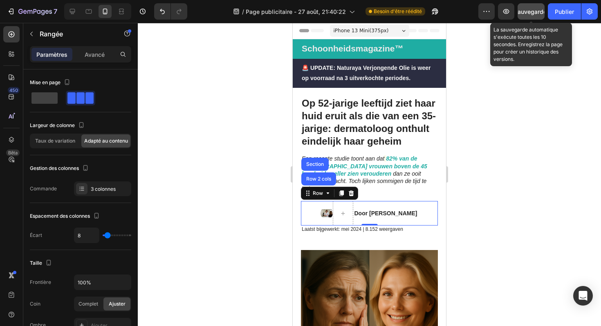
click at [528, 9] on font "Sauvegarder" at bounding box center [531, 11] width 35 height 7
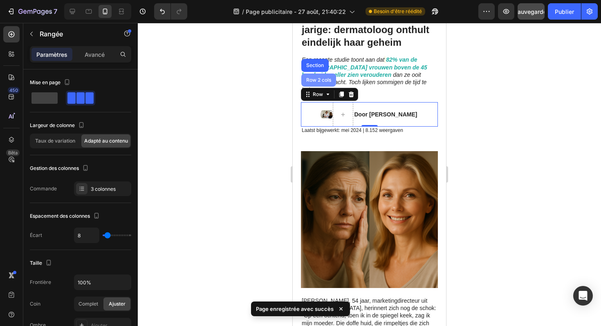
scroll to position [33, 0]
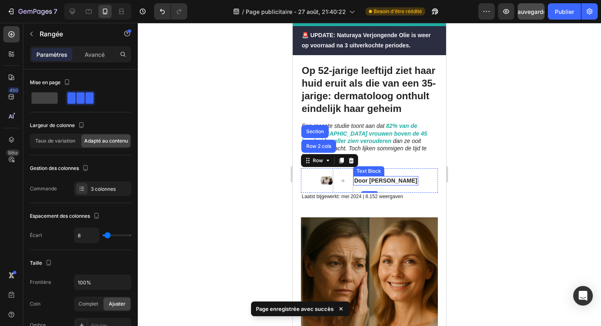
click at [370, 177] on strong "Door [PERSON_NAME]" at bounding box center [385, 180] width 63 height 7
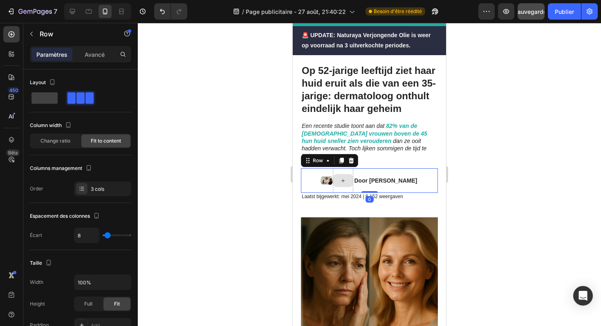
click at [338, 168] on div at bounding box center [343, 180] width 20 height 25
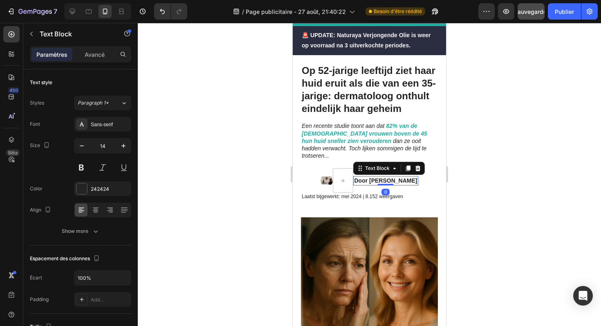
click at [365, 177] on strong "Door [PERSON_NAME]" at bounding box center [385, 180] width 63 height 7
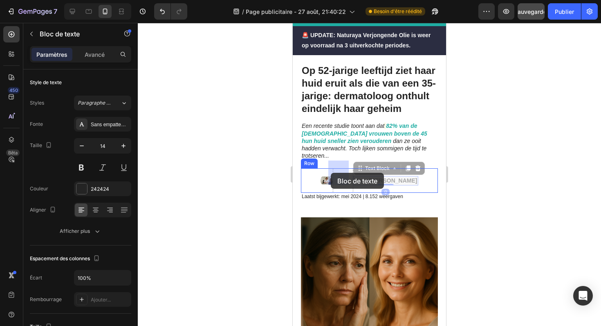
drag, startPoint x: 357, startPoint y: 163, endPoint x: 331, endPoint y: 173, distance: 28.1
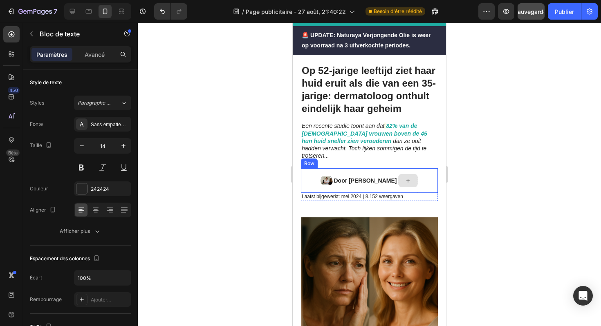
click at [411, 174] on div at bounding box center [408, 180] width 20 height 13
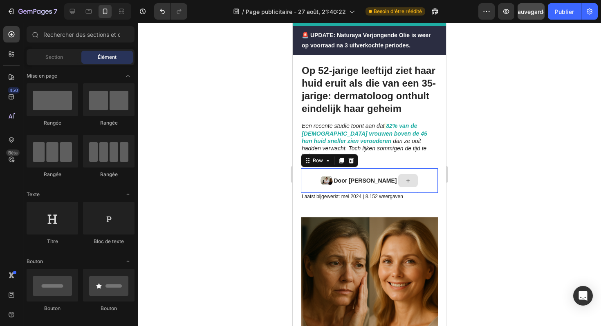
click at [418, 168] on div at bounding box center [408, 180] width 20 height 25
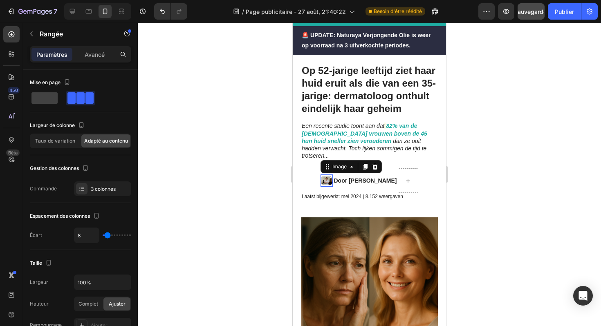
click at [321, 174] on img at bounding box center [326, 180] width 12 height 12
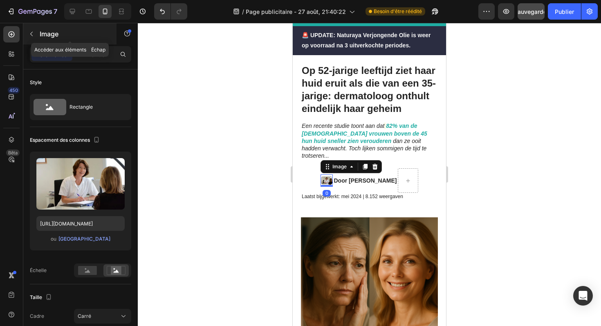
click at [33, 36] on icon "button" at bounding box center [31, 34] width 7 height 7
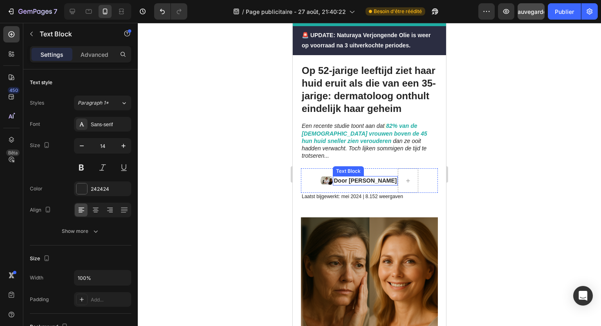
click at [361, 177] on strong "Door [PERSON_NAME]" at bounding box center [364, 180] width 63 height 7
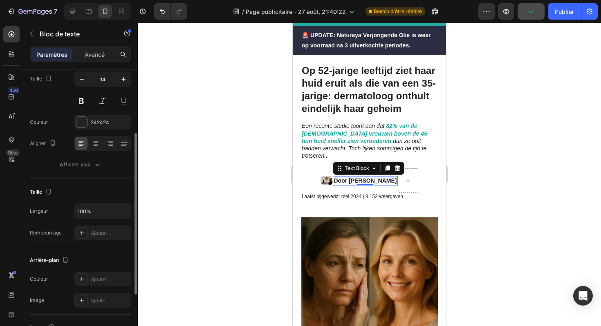
scroll to position [61, 0]
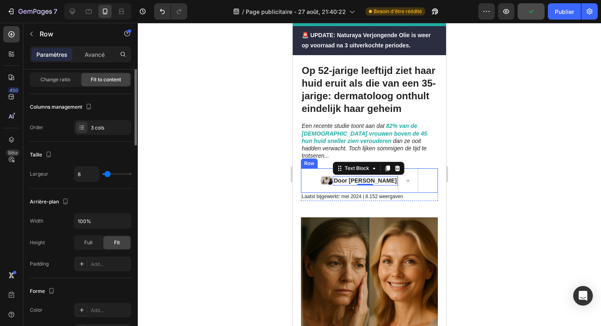
click at [308, 168] on div "Door Marlies van den Berg Text Block 0 Image Row" at bounding box center [369, 180] width 137 height 25
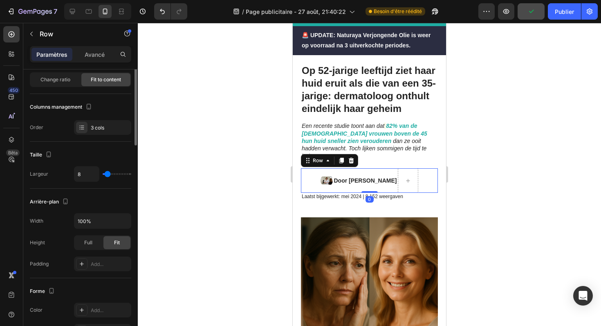
scroll to position [0, 0]
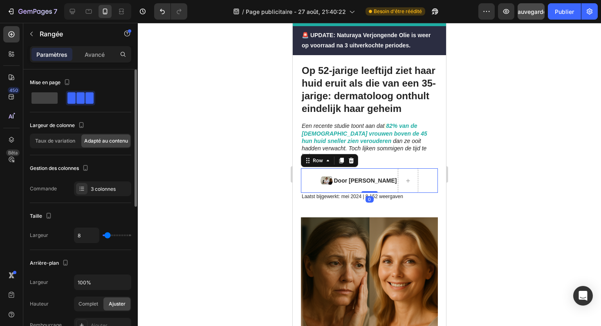
type input "2"
type input "3"
type input "4"
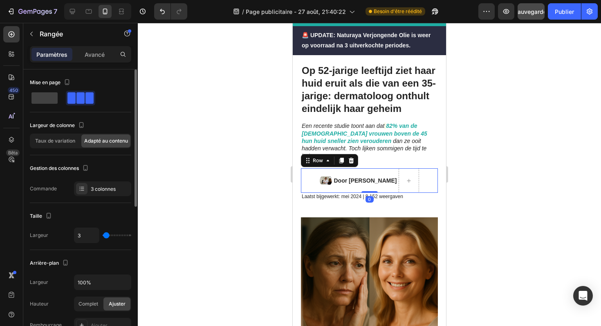
type input "4"
type input "5"
type input "6"
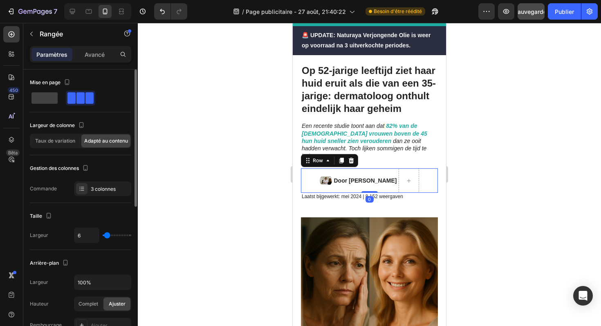
type input "7"
type input "8"
type input "9"
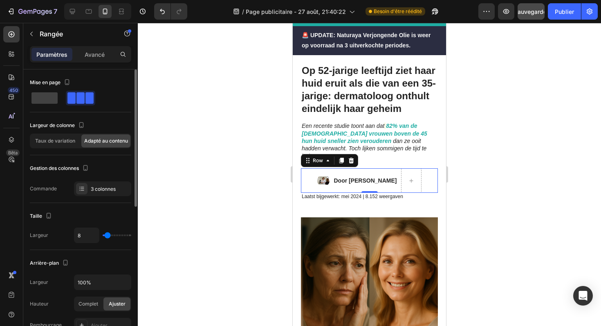
type input "9"
type input "10"
type input "11"
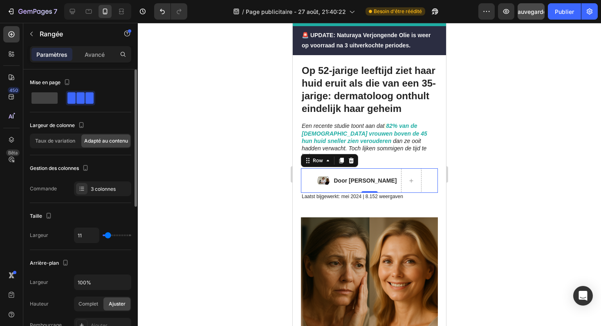
type input "12"
type input "13"
type input "14"
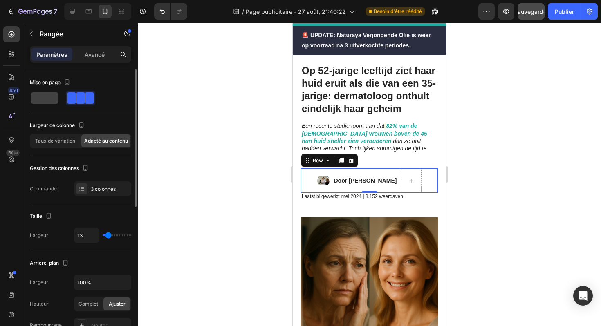
type input "14"
type input "15"
type input "16"
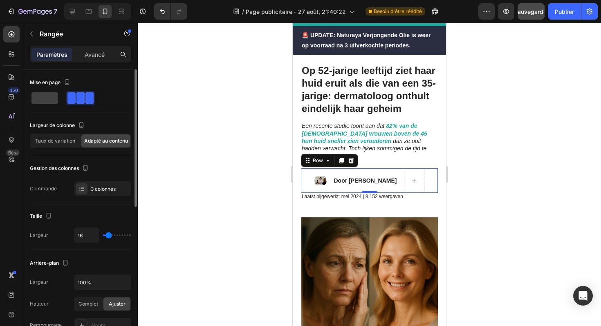
type input "17"
type input "18"
type input "19"
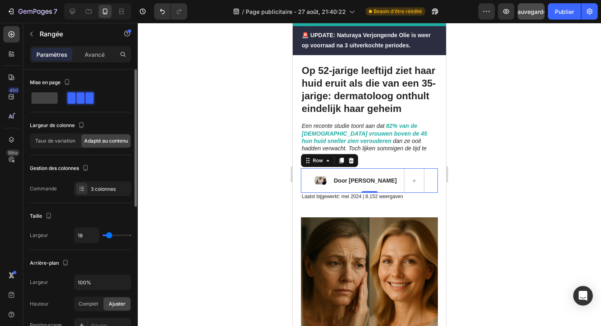
type input "19"
type input "20"
type input "21"
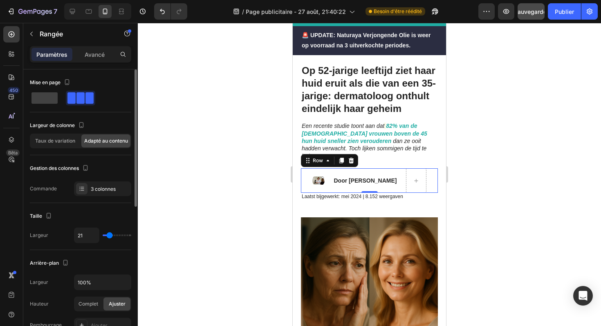
type input "22"
type input "23"
type input "24"
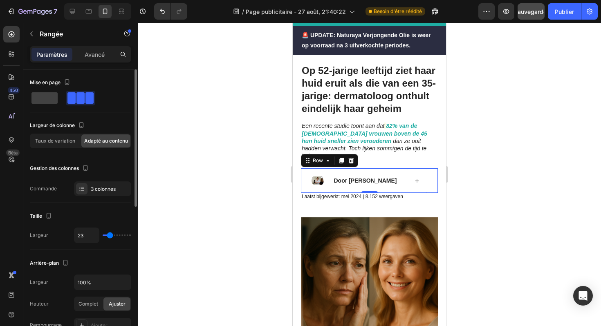
type input "24"
type input "25"
type input "26"
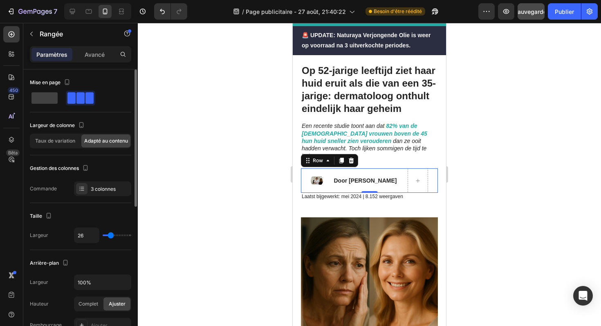
type input "27"
type input "28"
type input "29"
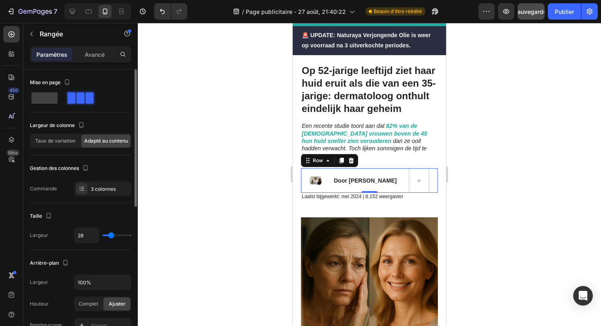
type input "29"
type input "30"
type input "31"
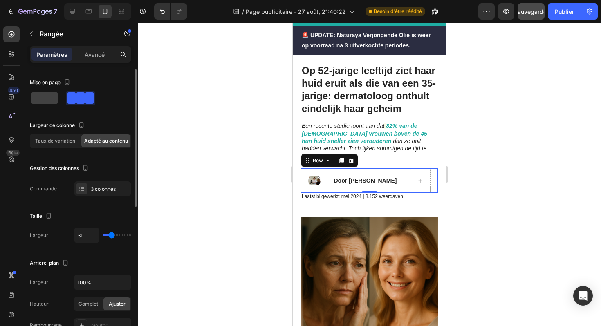
type input "32"
type input "33"
type input "34"
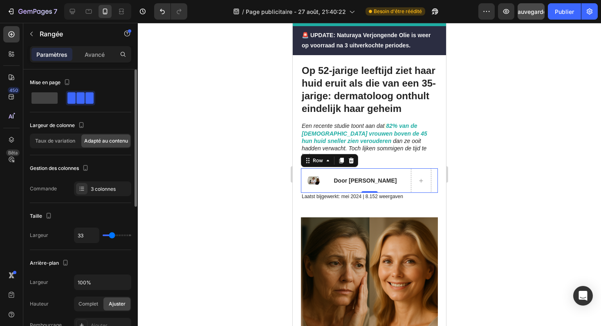
type input "34"
type input "35"
drag, startPoint x: 106, startPoint y: 236, endPoint x: 112, endPoint y: 235, distance: 5.9
type input "35"
click at [112, 235] on input "range" at bounding box center [117, 236] width 29 height 2
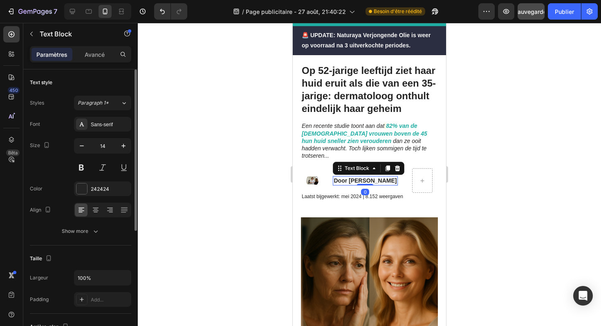
click at [339, 177] on strong "Door [PERSON_NAME]" at bounding box center [364, 180] width 63 height 7
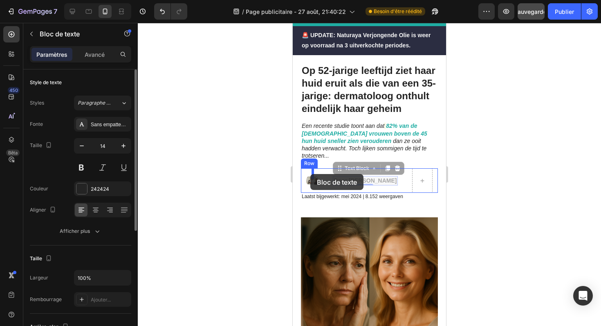
drag, startPoint x: 334, startPoint y: 162, endPoint x: 310, endPoint y: 174, distance: 26.5
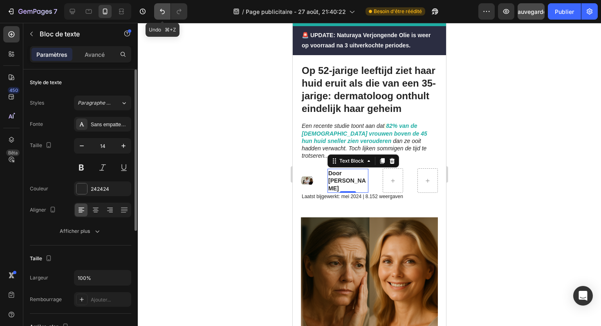
click at [163, 13] on icon "Annuler/Rétablir" at bounding box center [162, 11] width 5 height 5
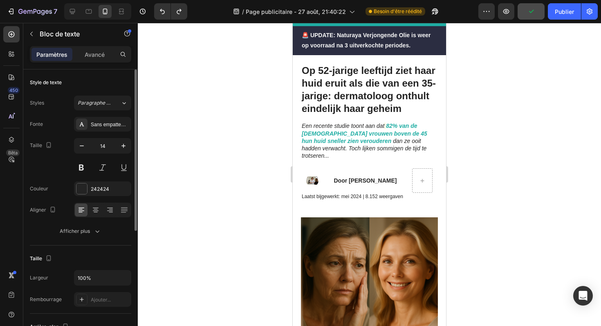
click at [333, 177] on strong "Door [PERSON_NAME]" at bounding box center [364, 180] width 63 height 7
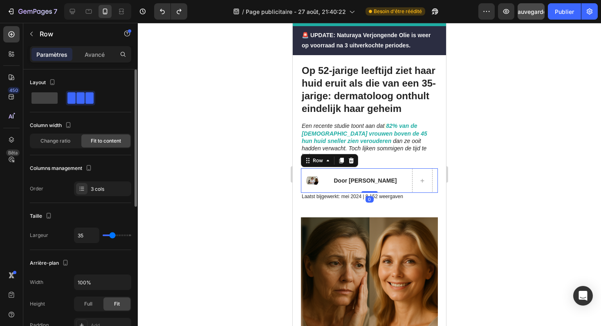
click at [408, 170] on div "Door Marlies van den Berg Text Block Image Row 0" at bounding box center [369, 180] width 137 height 25
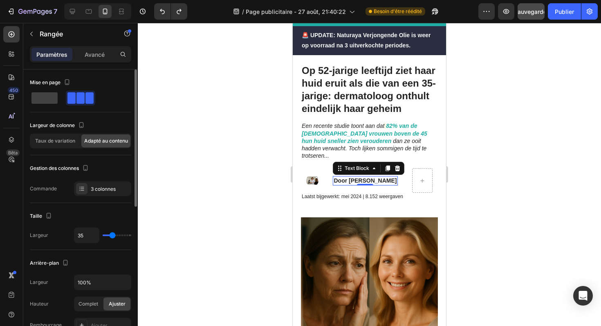
click at [333, 177] on strong "Door [PERSON_NAME]" at bounding box center [364, 180] width 63 height 7
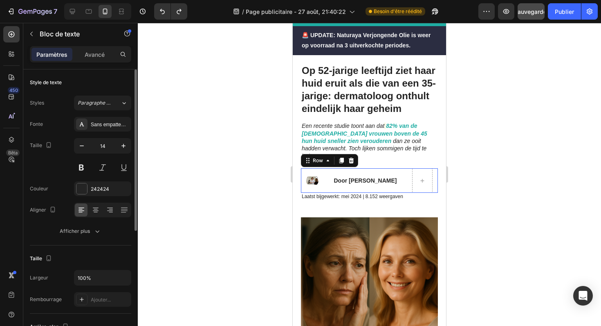
click at [318, 177] on div "Door Marlies van den Berg Text Block Image Row 0" at bounding box center [369, 180] width 137 height 25
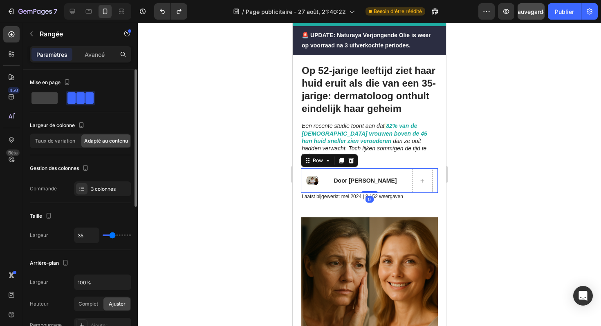
type input "27"
type input "20"
type input "16"
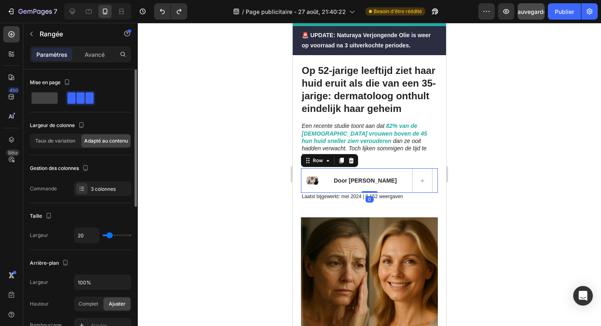
type input "16"
type input "13"
type input "12"
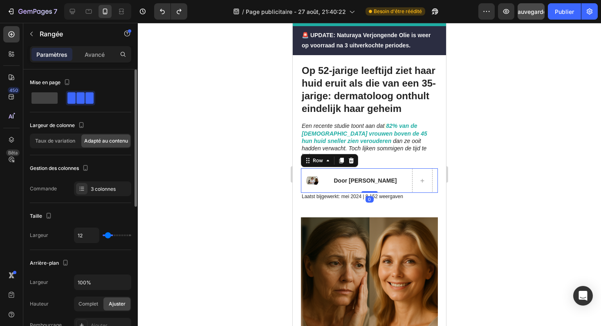
type input "11"
type input "10"
type input "11"
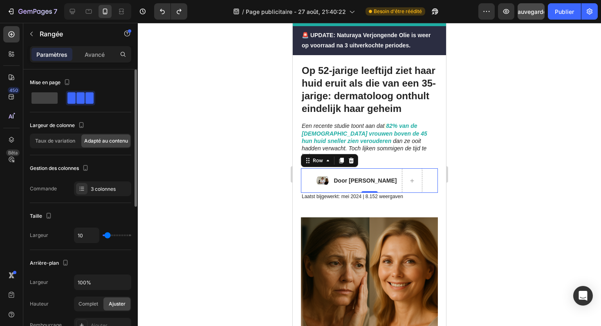
type input "11"
type input "14"
type input "15"
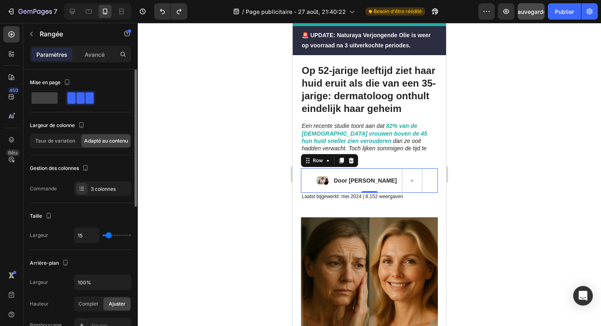
type input "16"
type input "17"
type input "19"
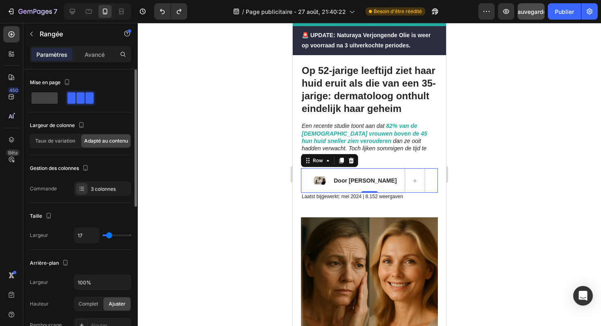
type input "19"
type input "20"
type input "23"
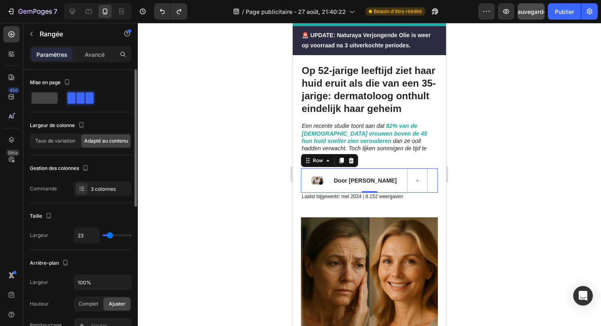
type input "24"
type input "25"
type input "27"
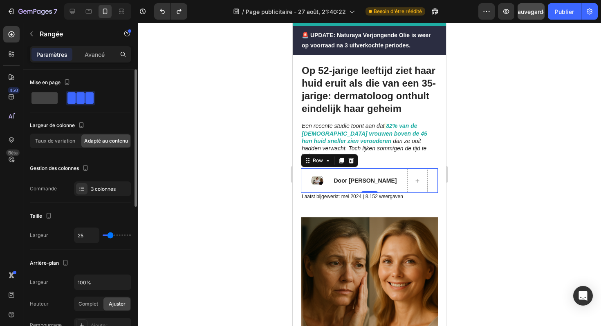
type input "27"
type input "28"
type input "29"
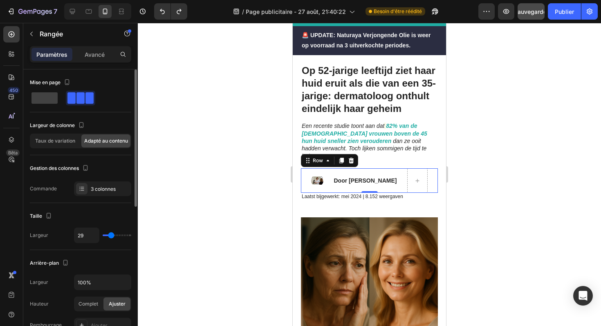
type input "30"
type input "31"
click at [113, 236] on input "range" at bounding box center [117, 236] width 29 height 2
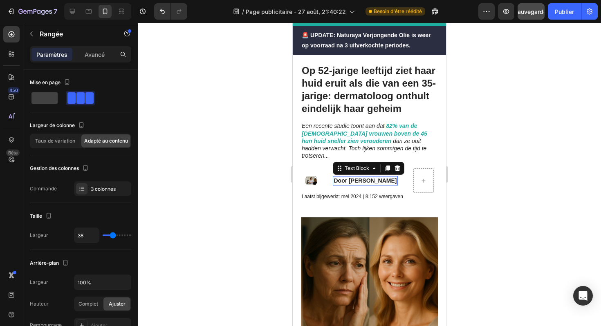
click at [338, 177] on strong "Door [PERSON_NAME]" at bounding box center [364, 180] width 63 height 7
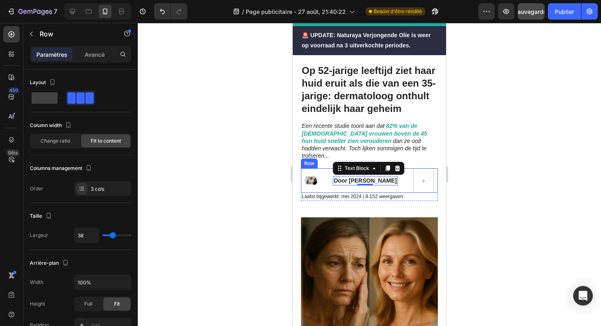
click at [320, 174] on div "Door Marlies van den Berg Text Block 0 Image Row" at bounding box center [369, 180] width 137 height 25
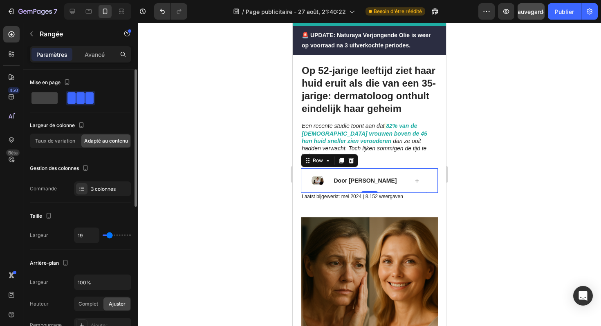
drag, startPoint x: 113, startPoint y: 237, endPoint x: 109, endPoint y: 237, distance: 4.1
click at [109, 236] on input "range" at bounding box center [117, 236] width 29 height 2
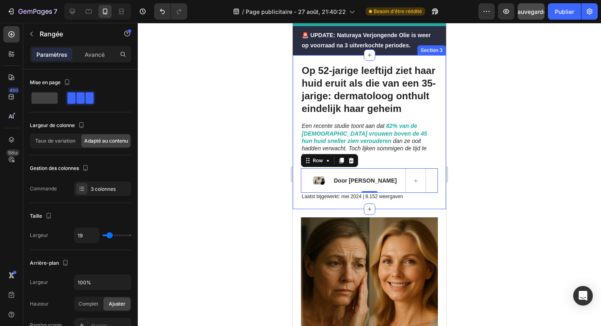
click at [389, 197] on div "Op 52-jarige leeftijd ziet haar huid eruit als die van een 35-jarige: dermatolo…" at bounding box center [369, 132] width 153 height 154
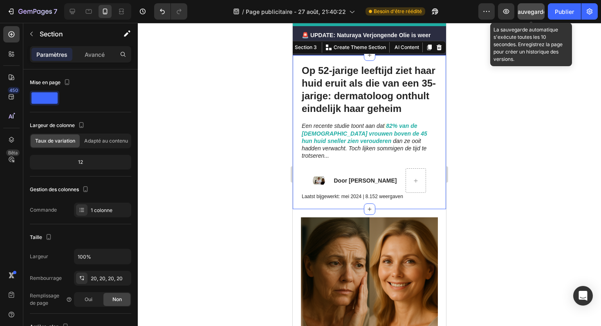
click at [537, 13] on font "Sauvegarder" at bounding box center [531, 11] width 35 height 7
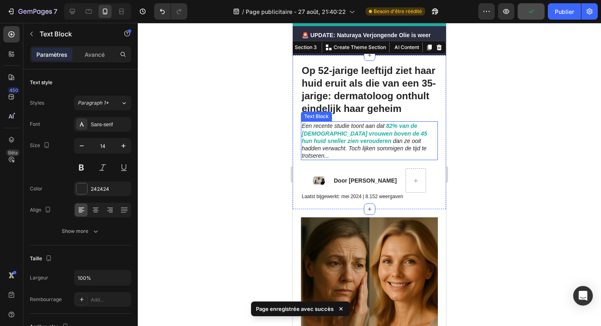
click at [365, 145] on icon "dan ze ooit hadden verwacht. Toch lijken sommigen de tijd te trotseren..." at bounding box center [364, 148] width 125 height 21
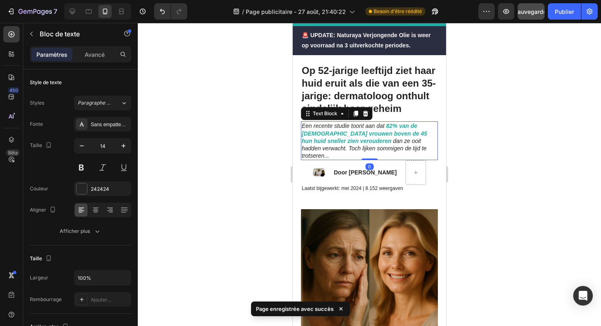
drag, startPoint x: 369, startPoint y: 160, endPoint x: 370, endPoint y: 149, distance: 11.1
click at [370, 149] on div "Een recente studie toont aan dat 82% van de [DEMOGRAPHIC_DATA] vrouwen boven de…" at bounding box center [369, 140] width 137 height 39
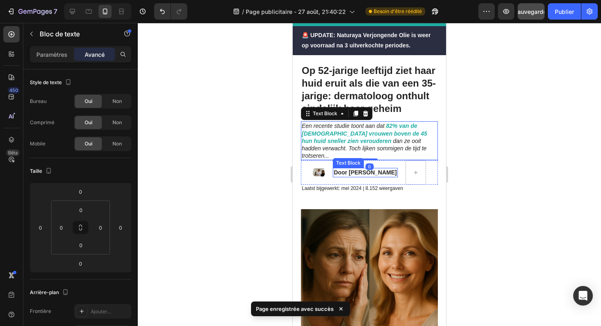
click at [333, 169] on strong "Door [PERSON_NAME]" at bounding box center [364, 172] width 63 height 7
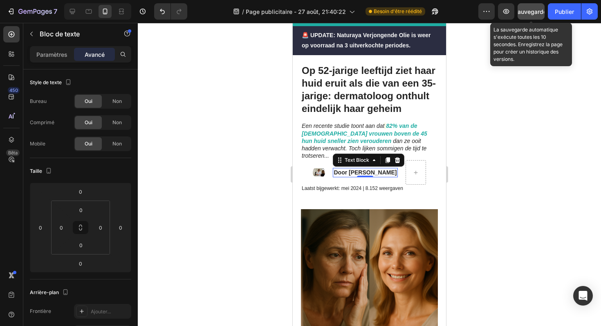
click at [534, 16] on button "Sauvegarder" at bounding box center [530, 11] width 27 height 16
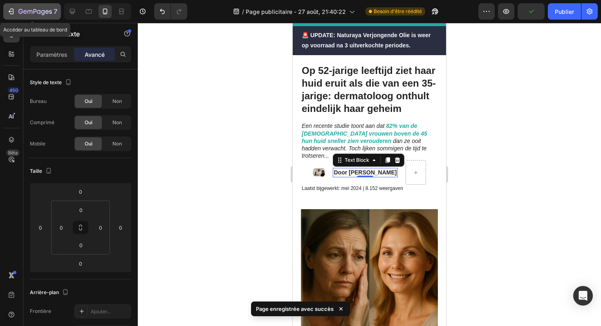
click at [27, 11] on icon "button" at bounding box center [29, 12] width 5 height 4
